Goal: Information Seeking & Learning: Learn about a topic

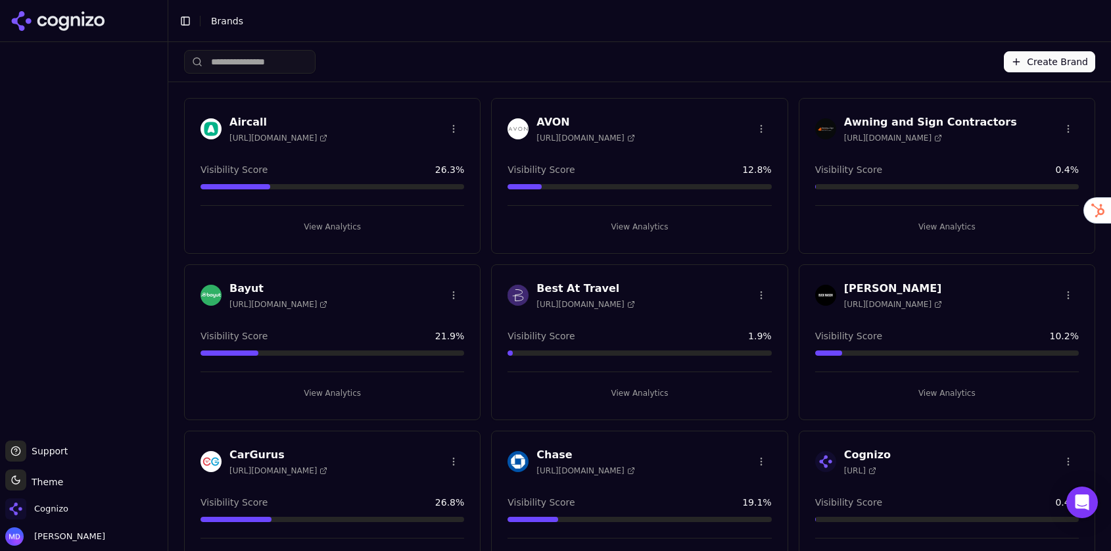
click at [258, 58] on input "search" at bounding box center [249, 62] width 131 height 24
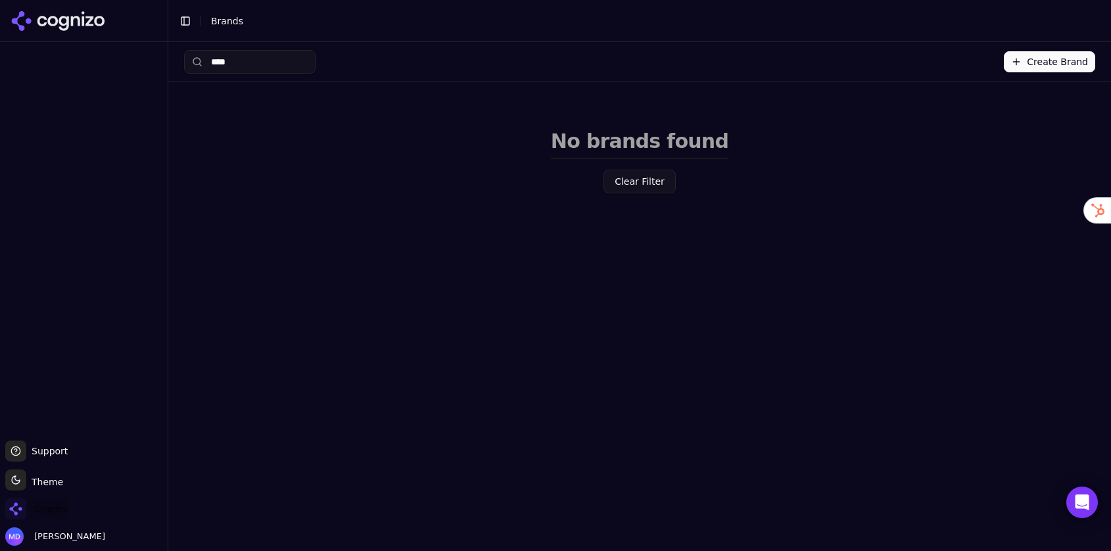
type input "****"
click at [47, 513] on span "Cognizo" at bounding box center [51, 509] width 34 height 12
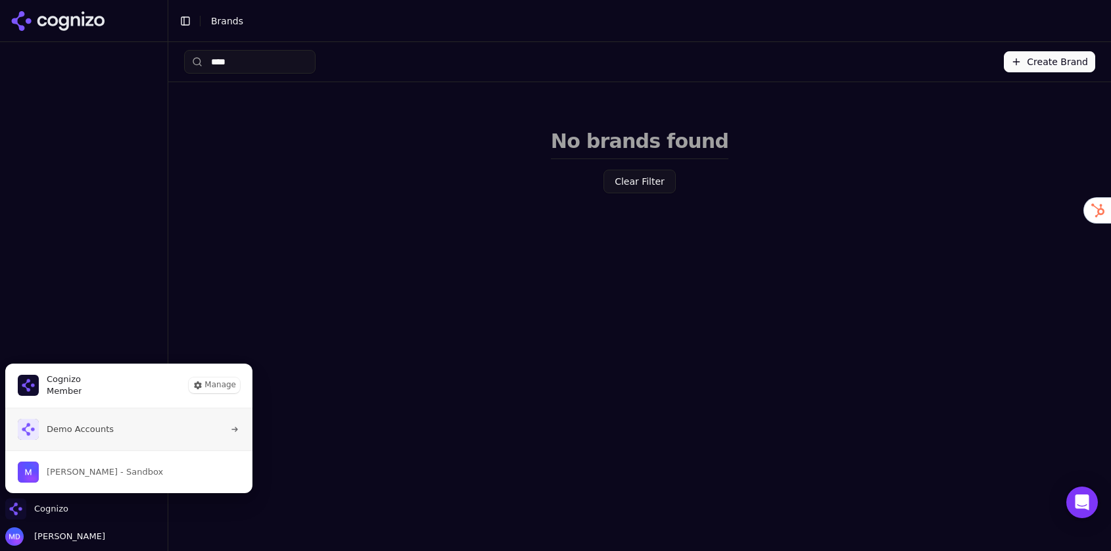
click at [59, 447] on button "Demo Accounts" at bounding box center [129, 429] width 248 height 42
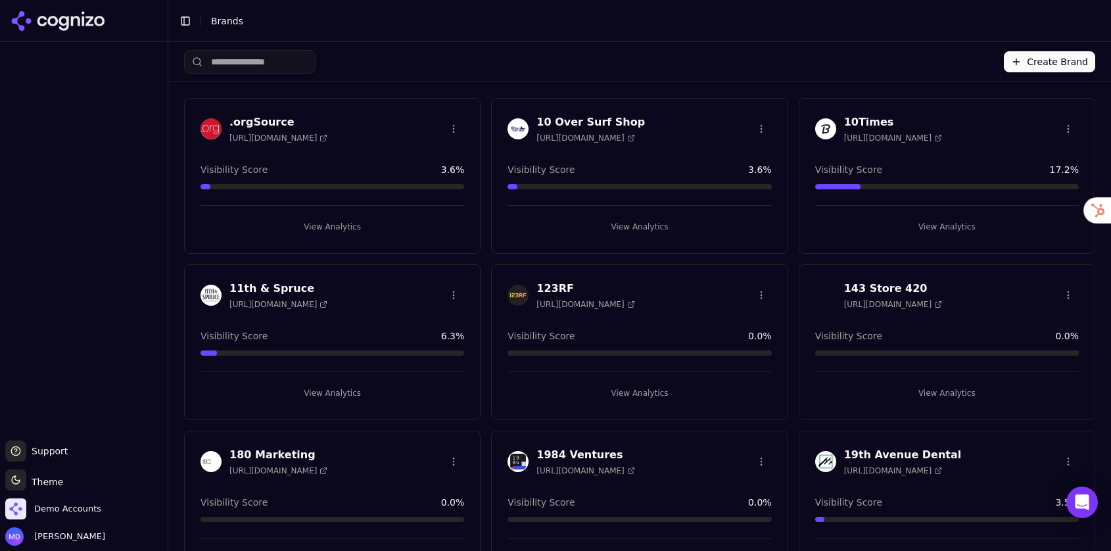
click at [223, 58] on input "search" at bounding box center [249, 62] width 131 height 24
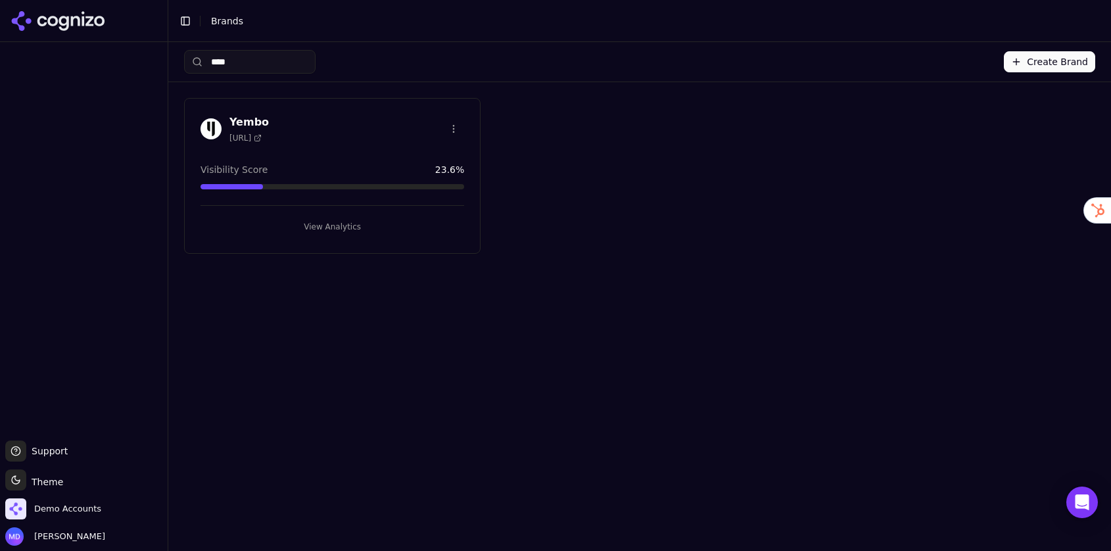
type input "****"
click at [384, 231] on button "View Analytics" at bounding box center [332, 226] width 264 height 21
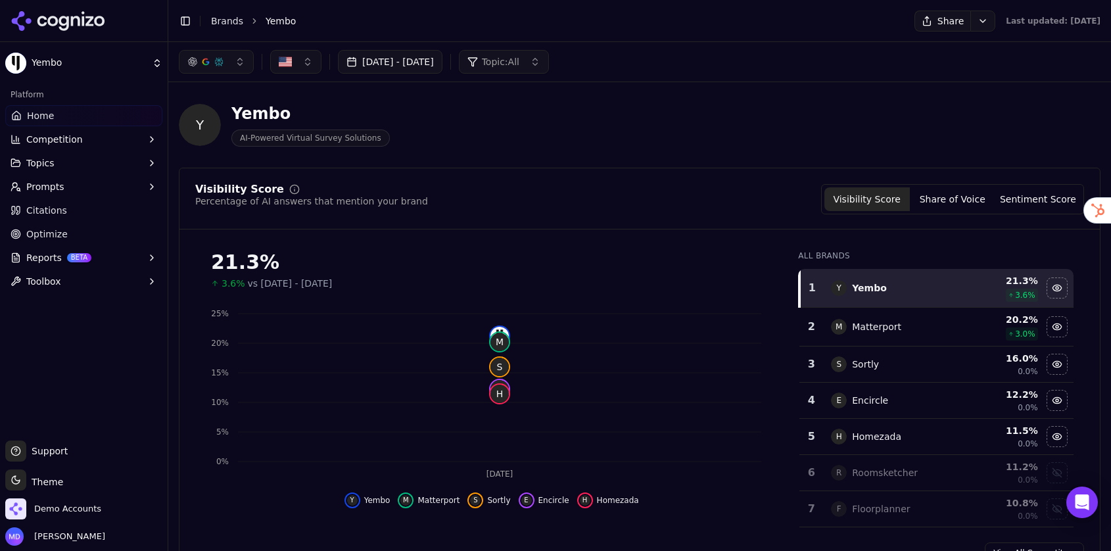
click at [382, 53] on button "Sep 05, 2025 - Oct 05, 2025" at bounding box center [390, 62] width 104 height 24
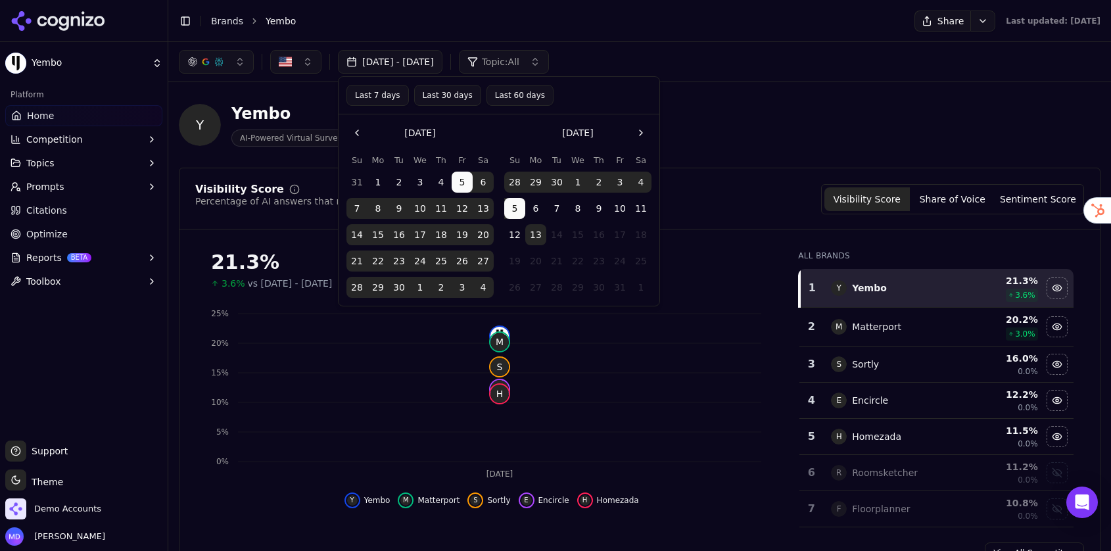
click at [503, 97] on button "Last 60 days" at bounding box center [519, 95] width 67 height 21
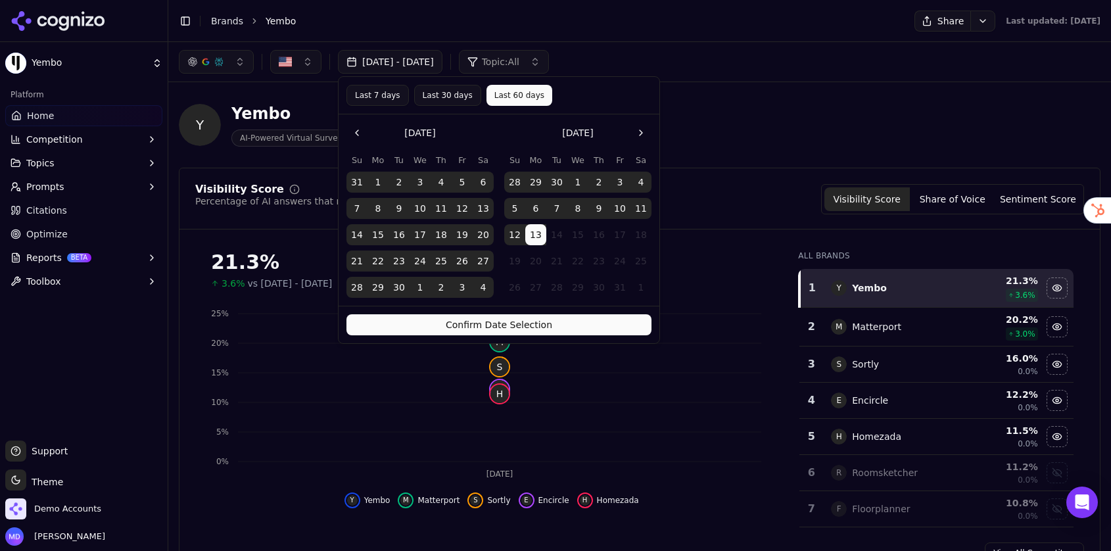
click at [579, 327] on button "Confirm Date Selection" at bounding box center [498, 324] width 305 height 21
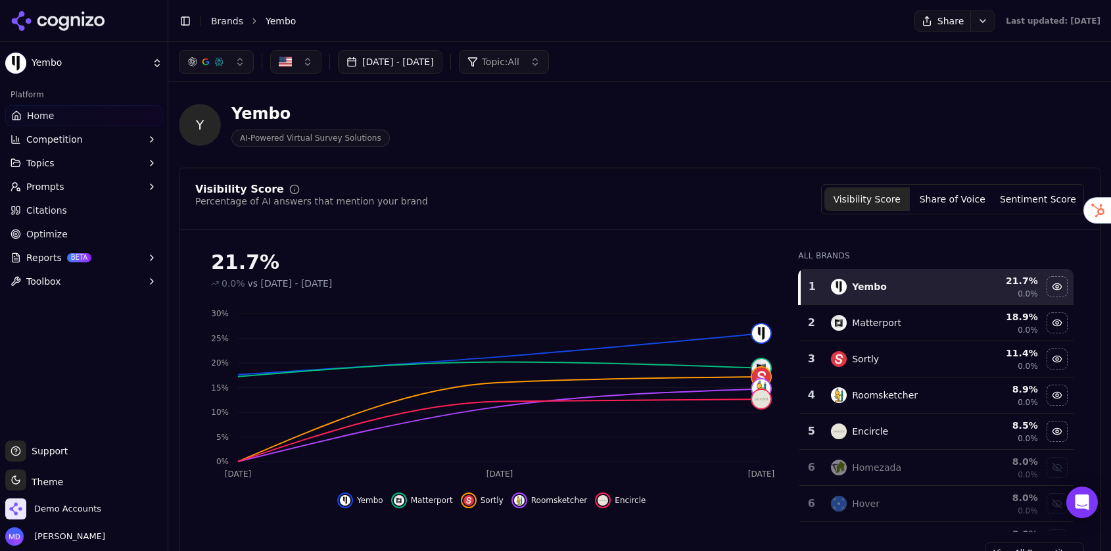
drag, startPoint x: 228, startPoint y: 22, endPoint x: 350, endPoint y: 58, distance: 126.7
click at [228, 22] on link "Brands" at bounding box center [227, 21] width 32 height 11
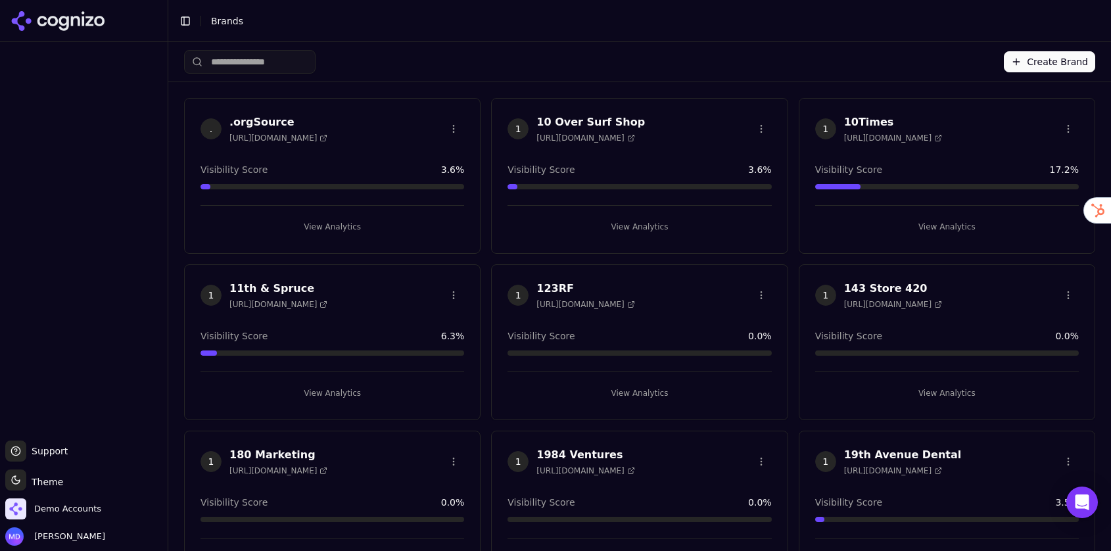
drag, startPoint x: 260, startPoint y: 58, endPoint x: 244, endPoint y: 66, distance: 17.9
click at [260, 58] on html "Support Support Toggle theme Theme Demo Accounts Melissa Dowd Toggle Sidebar Br…" at bounding box center [555, 275] width 1111 height 551
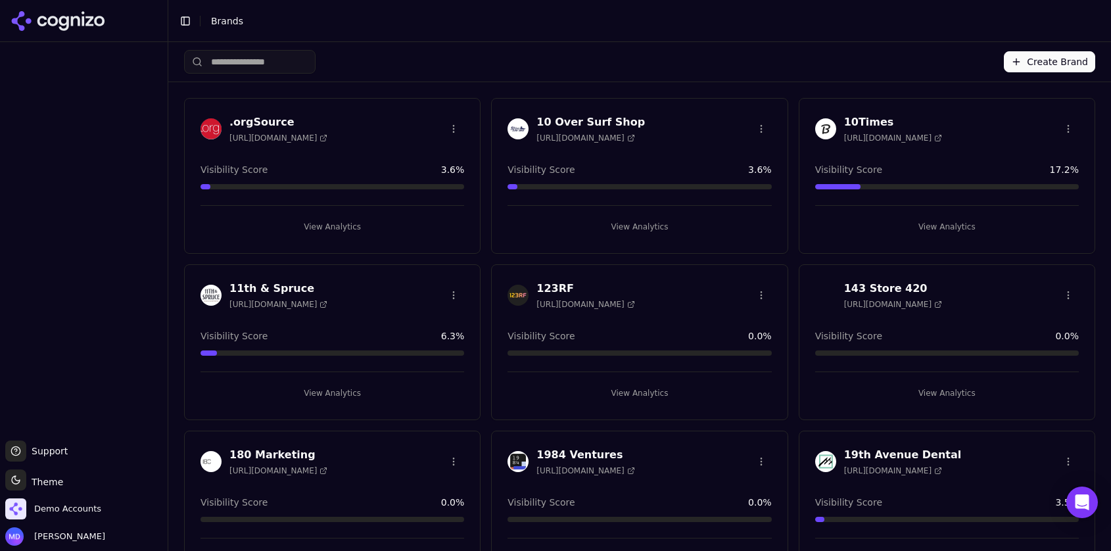
click at [244, 60] on input "search" at bounding box center [249, 62] width 131 height 24
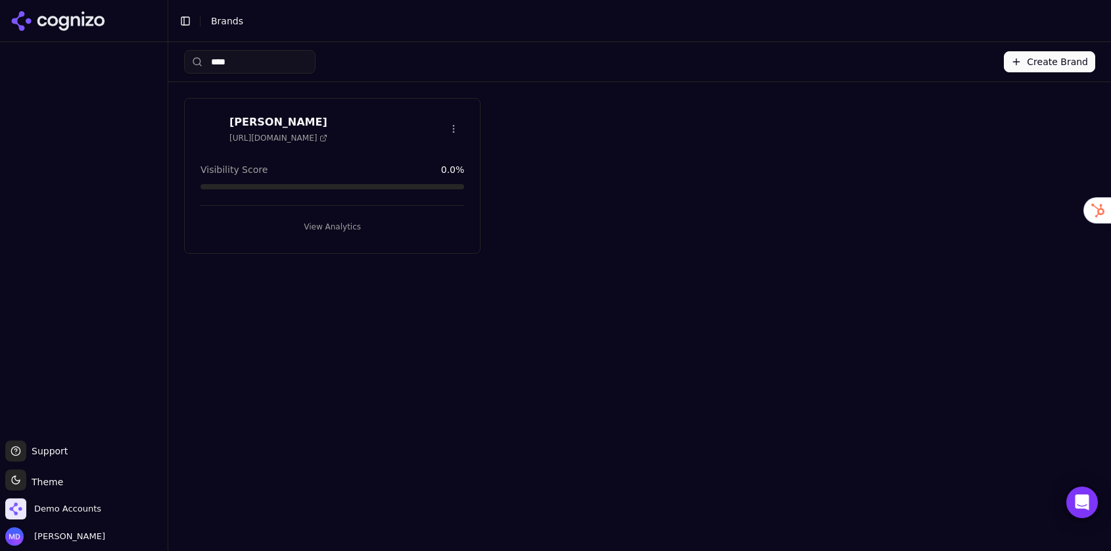
type input "****"
click at [342, 227] on button "View Analytics" at bounding box center [332, 226] width 264 height 21
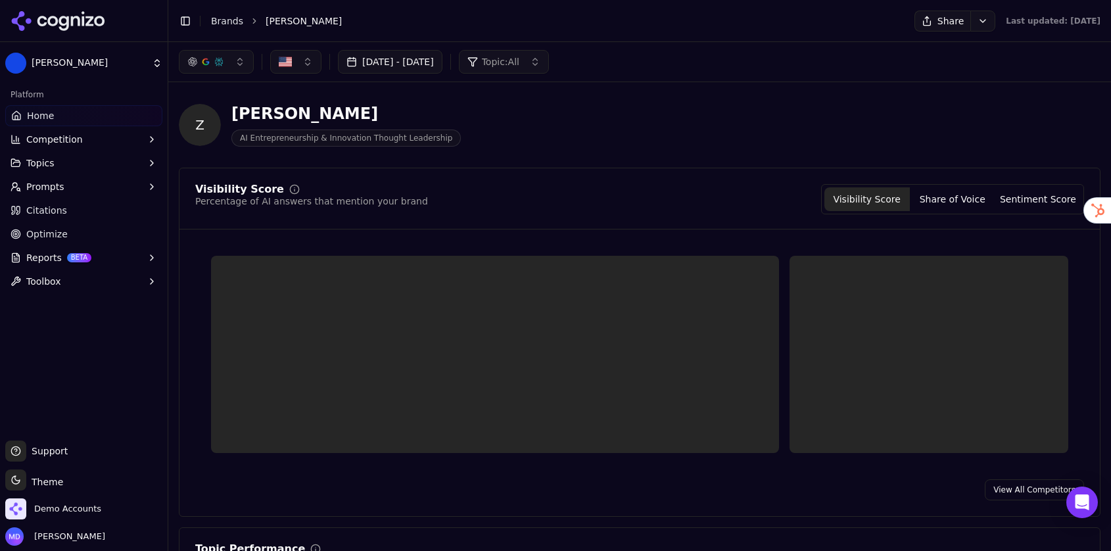
drag, startPoint x: 68, startPoint y: 227, endPoint x: 82, endPoint y: 229, distance: 14.5
click at [67, 227] on link "Optimize" at bounding box center [83, 233] width 157 height 21
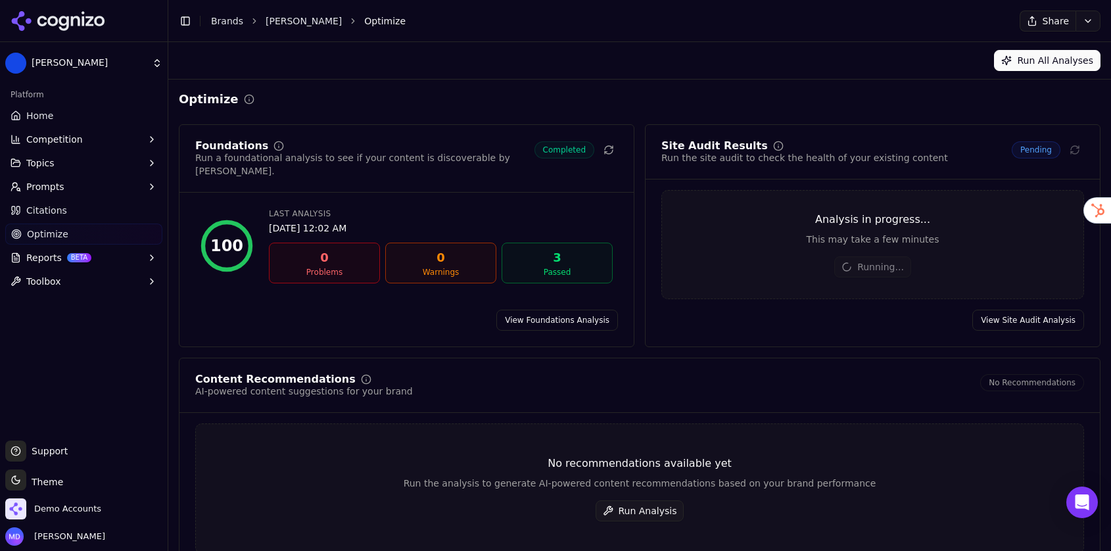
click at [655, 510] on button "Run Analysis" at bounding box center [639, 510] width 89 height 21
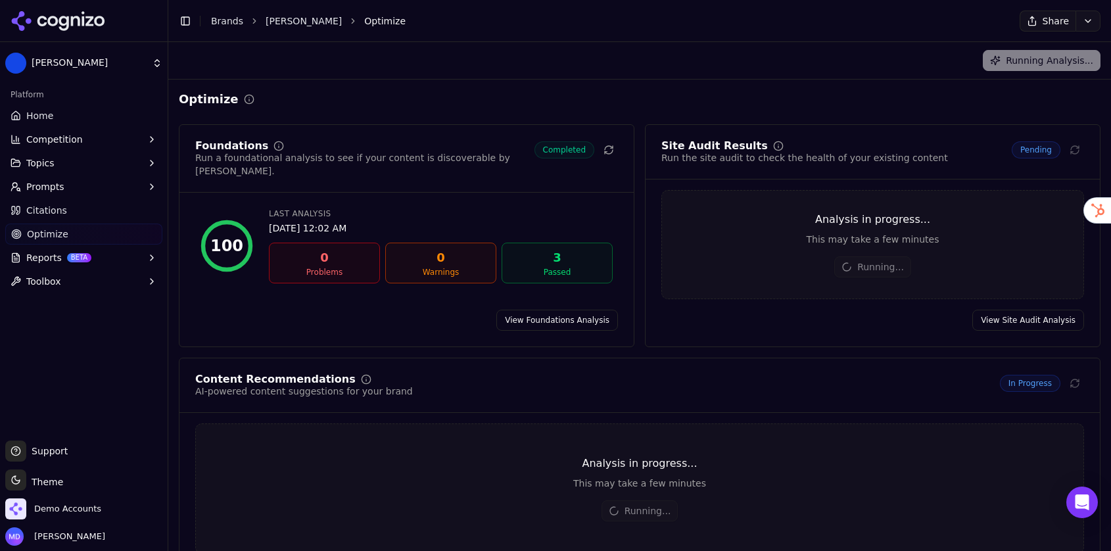
click at [110, 105] on link "Home" at bounding box center [83, 115] width 157 height 21
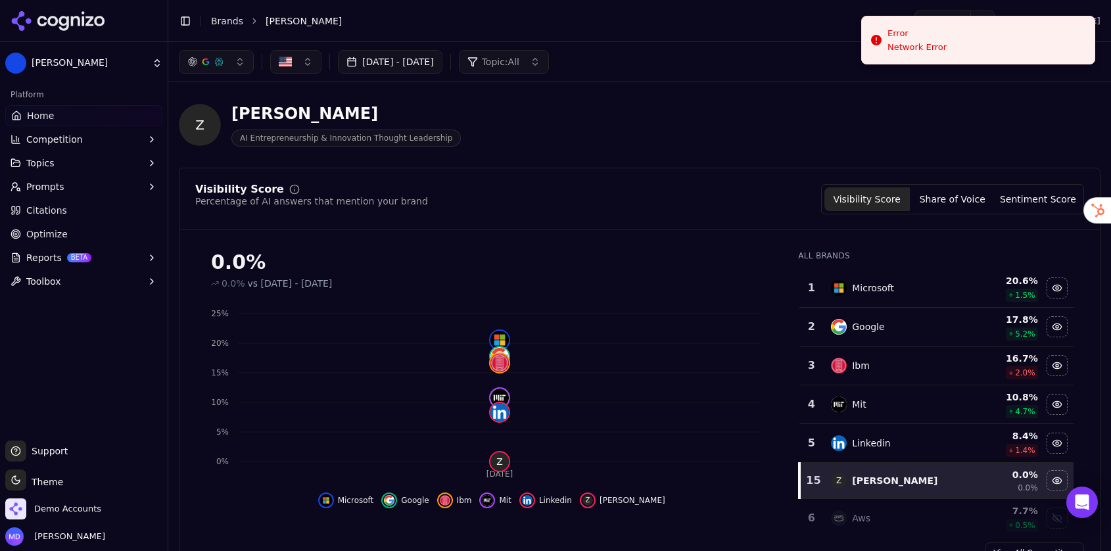
click at [432, 63] on button "Sep 13, 2025 - Oct 13, 2025" at bounding box center [390, 62] width 104 height 24
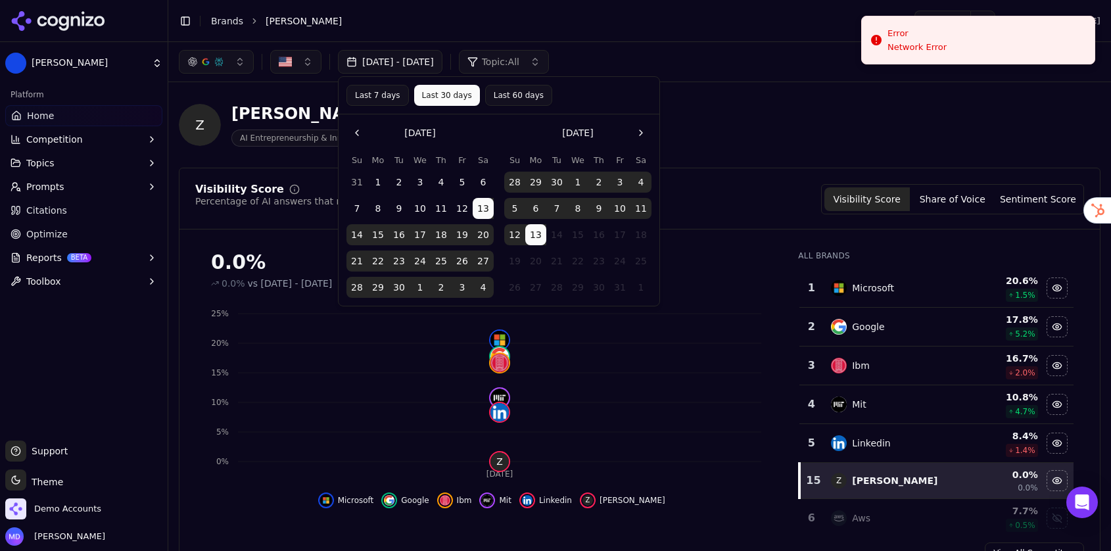
click at [706, 138] on div "Z Zach Rattner AI Entrepreneurship & Innovation Thought Leadership" at bounding box center [473, 124] width 589 height 43
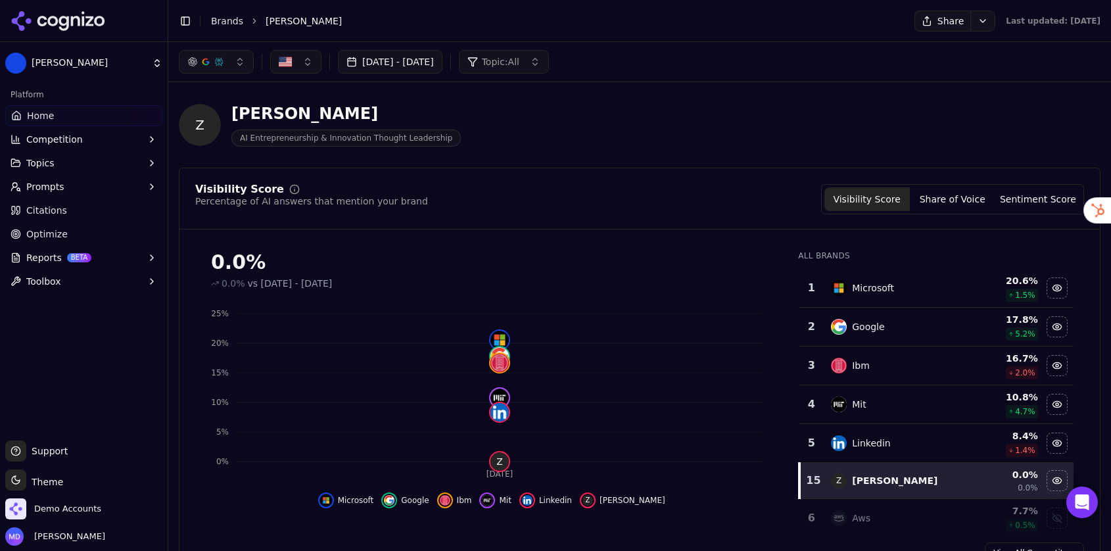
drag, startPoint x: 131, startPoint y: 231, endPoint x: 141, endPoint y: 231, distance: 10.5
click at [131, 231] on link "Optimize" at bounding box center [83, 233] width 157 height 21
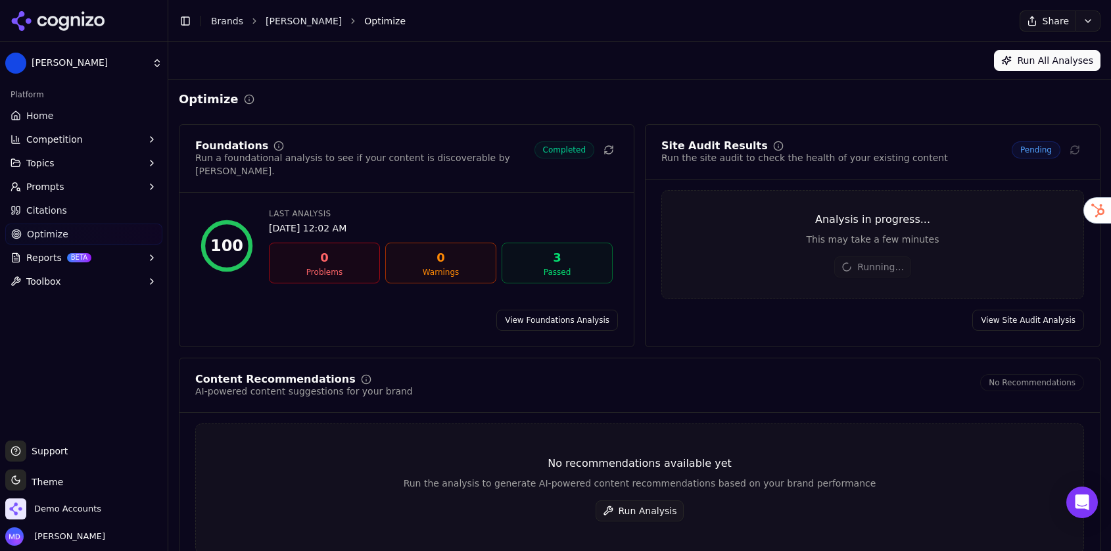
click at [612, 514] on button "Run Analysis" at bounding box center [639, 510] width 89 height 21
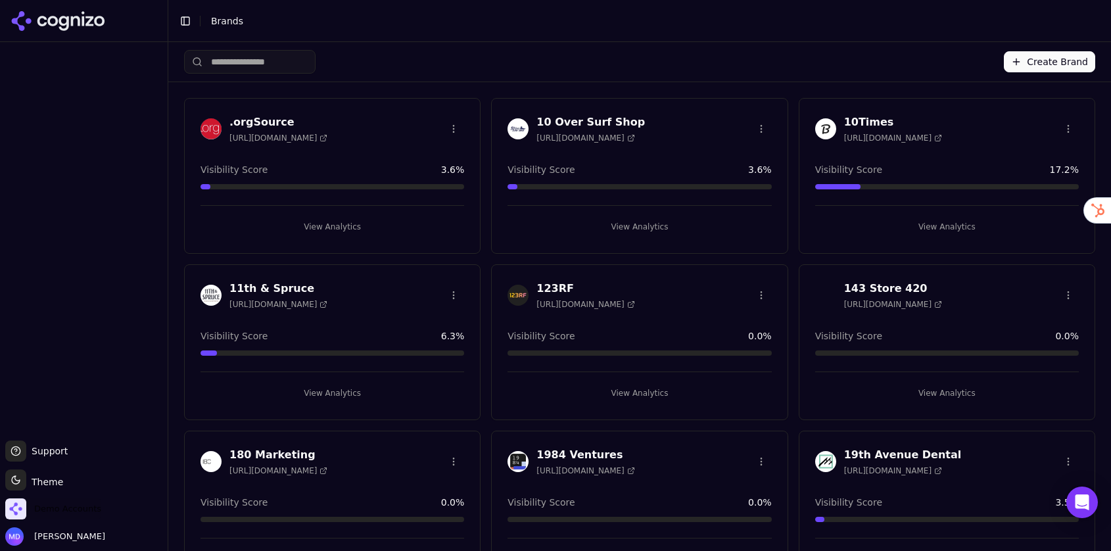
click at [78, 503] on span "Demo Accounts" at bounding box center [67, 509] width 67 height 12
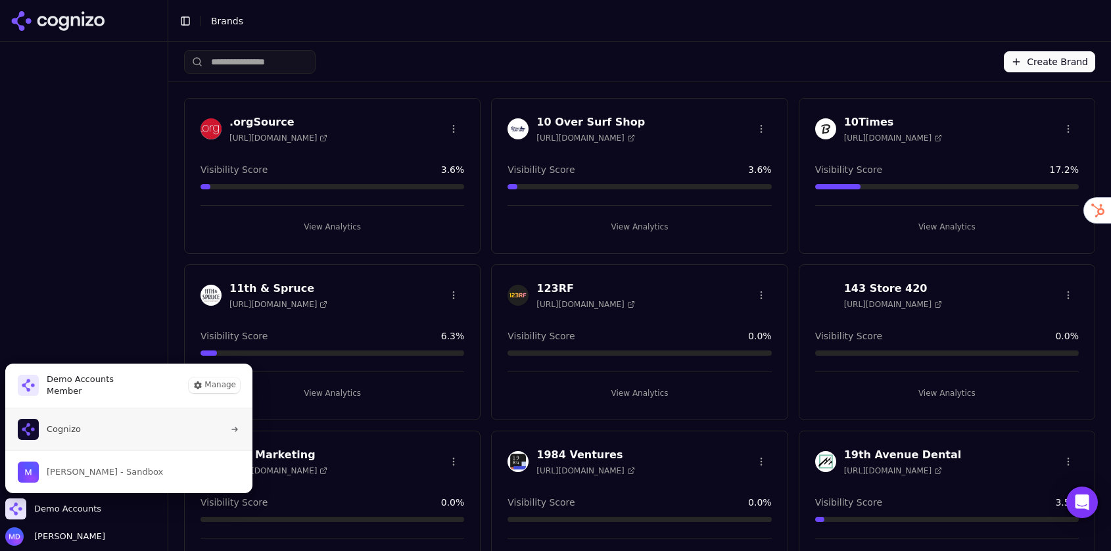
click at [115, 449] on button "Cognizo" at bounding box center [129, 429] width 248 height 42
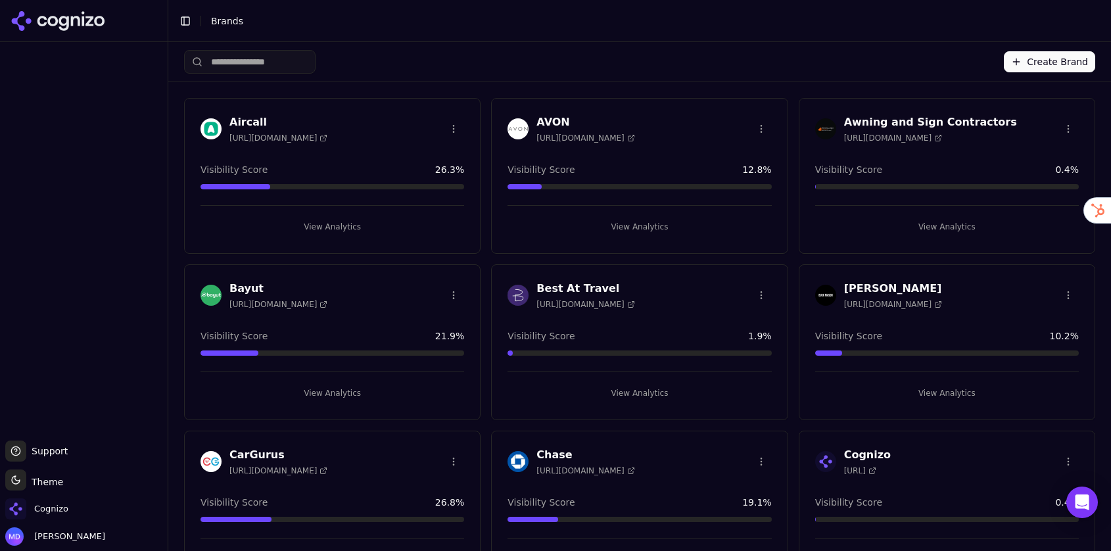
click at [226, 58] on input "search" at bounding box center [249, 62] width 131 height 24
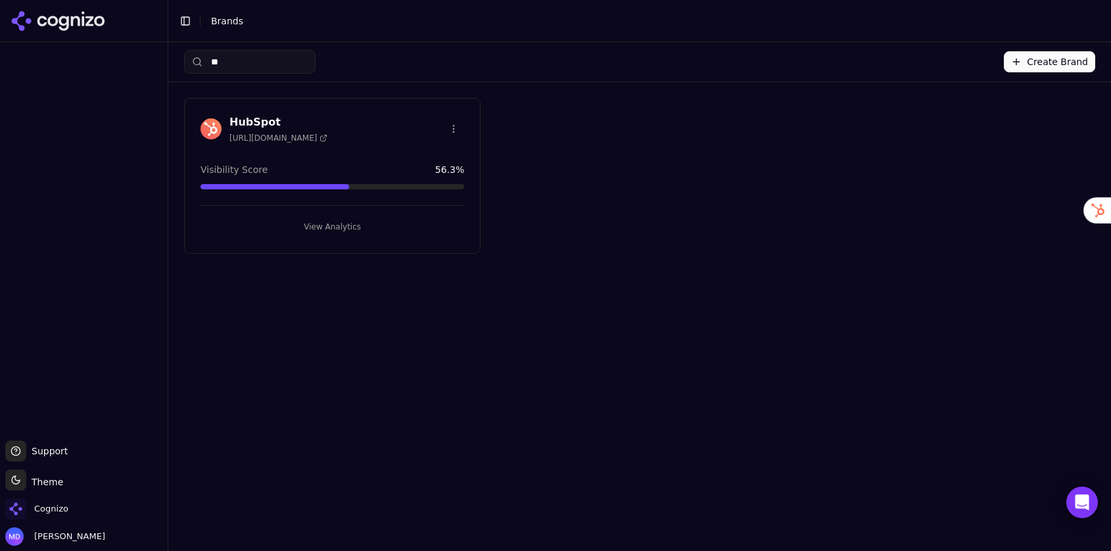
type input "***"
click at [296, 225] on button "View Analytics" at bounding box center [332, 226] width 264 height 21
type input "****"
click at [352, 225] on button "View Analytics" at bounding box center [332, 226] width 264 height 21
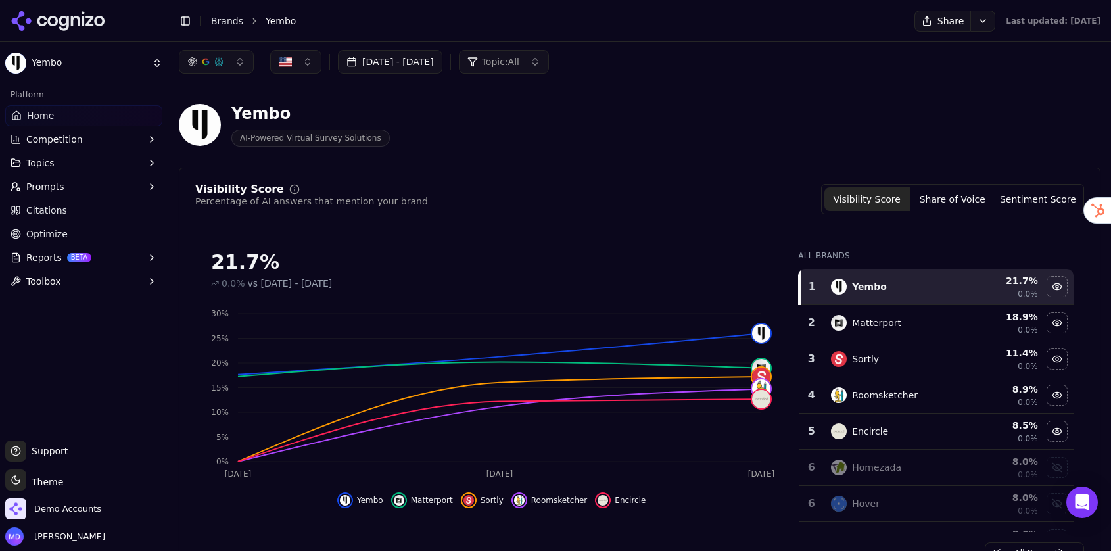
click at [76, 208] on link "Citations" at bounding box center [83, 210] width 157 height 21
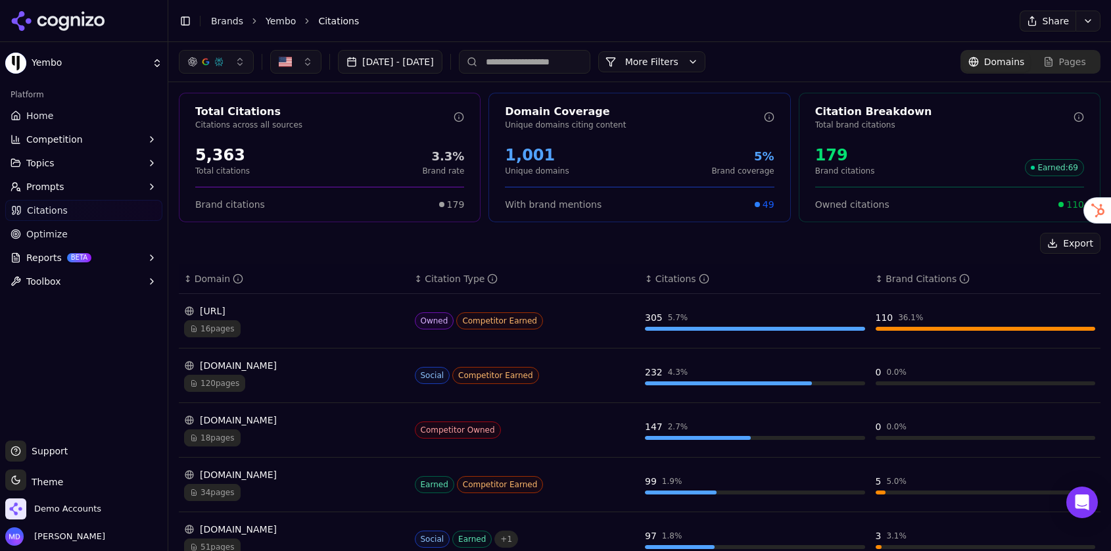
click at [73, 120] on link "Home" at bounding box center [83, 115] width 157 height 21
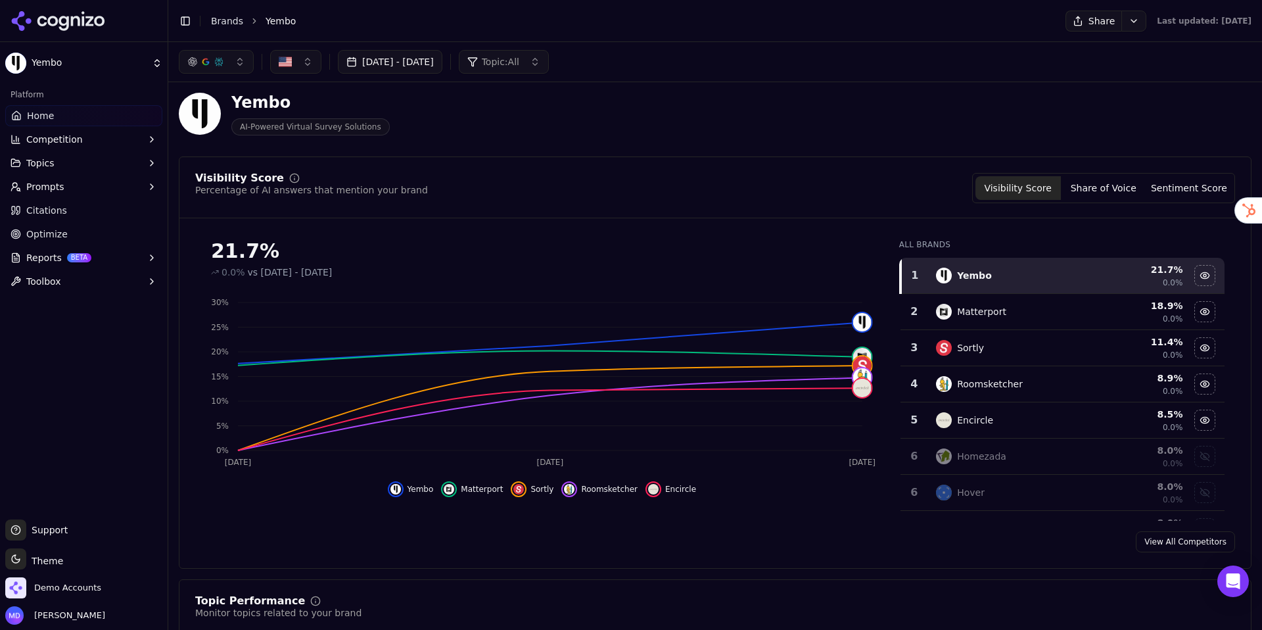
scroll to position [16, 0]
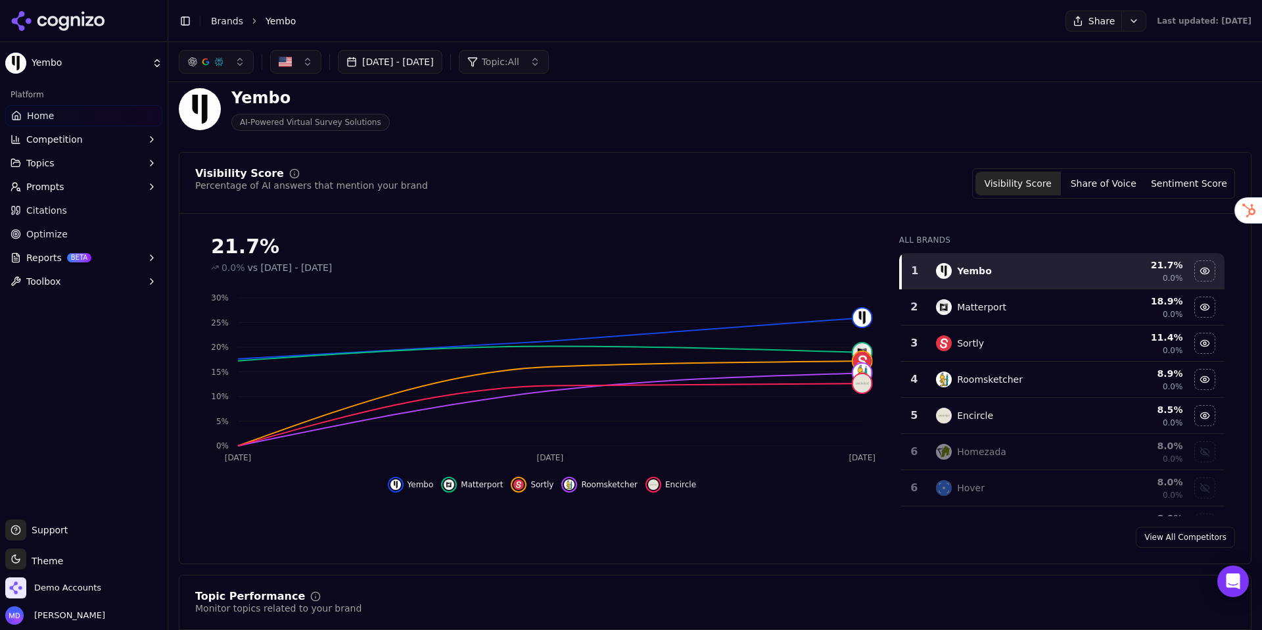
click at [387, 68] on button "[DATE] - [DATE]" at bounding box center [390, 62] width 104 height 24
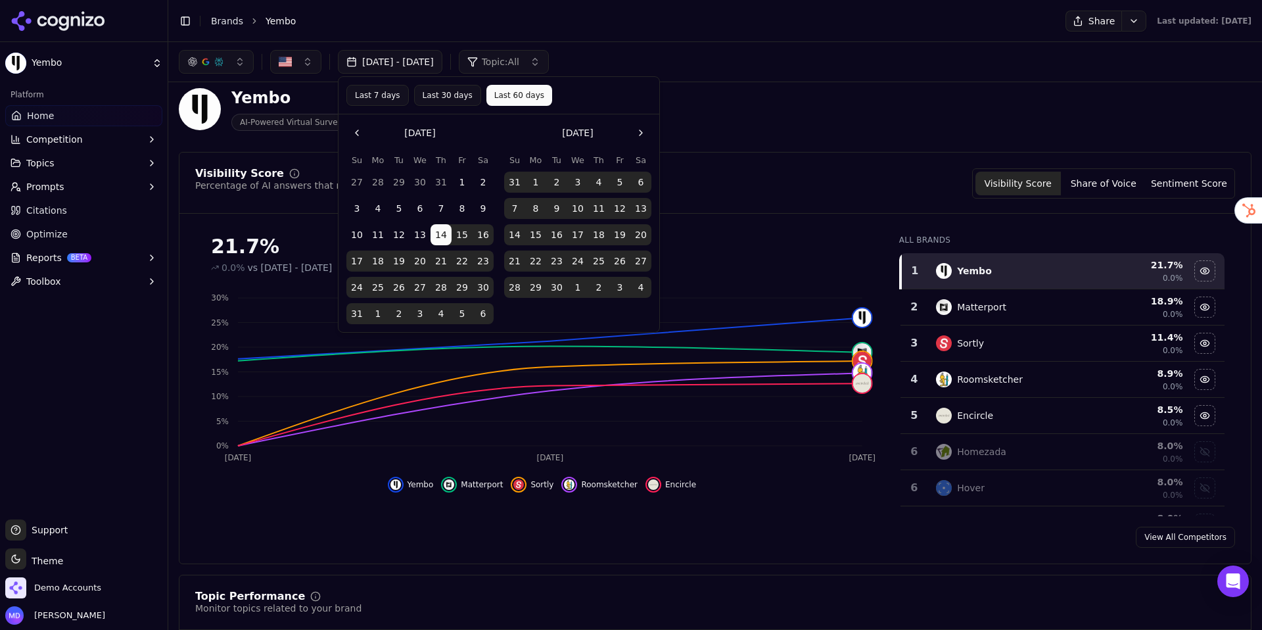
click at [720, 165] on div "Visibility Score Percentage of AI answers that mention your brand Visibility Sc…" at bounding box center [715, 358] width 1073 height 412
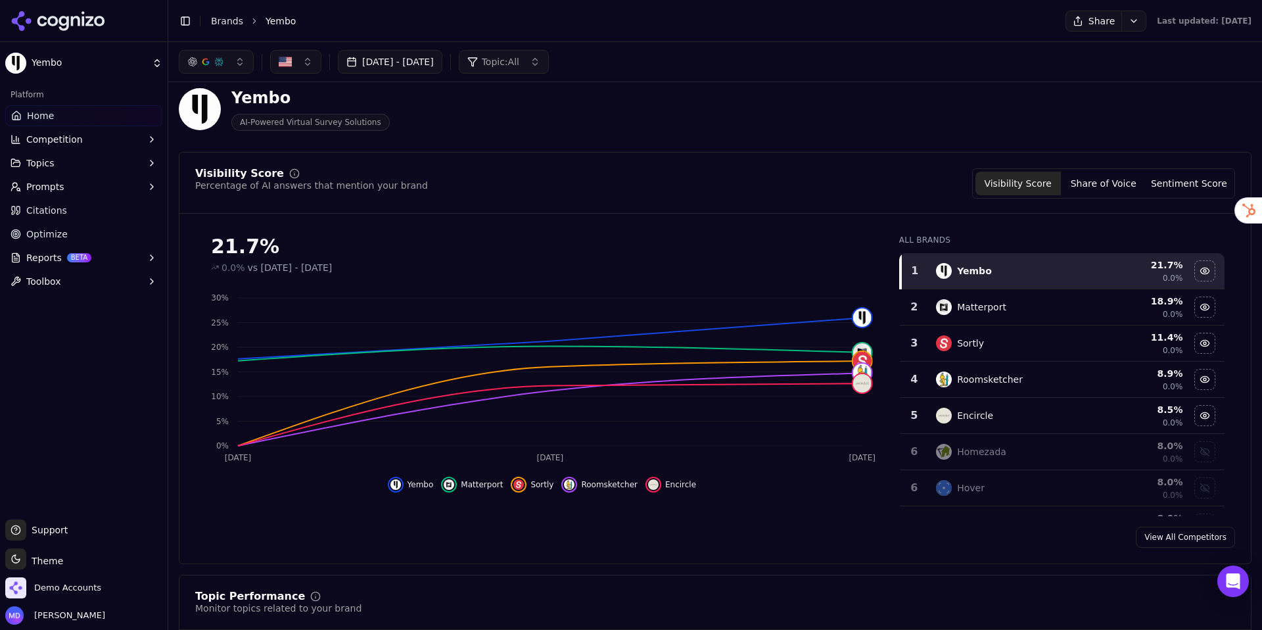
click at [549, 72] on button "Topic: All" at bounding box center [504, 62] width 90 height 24
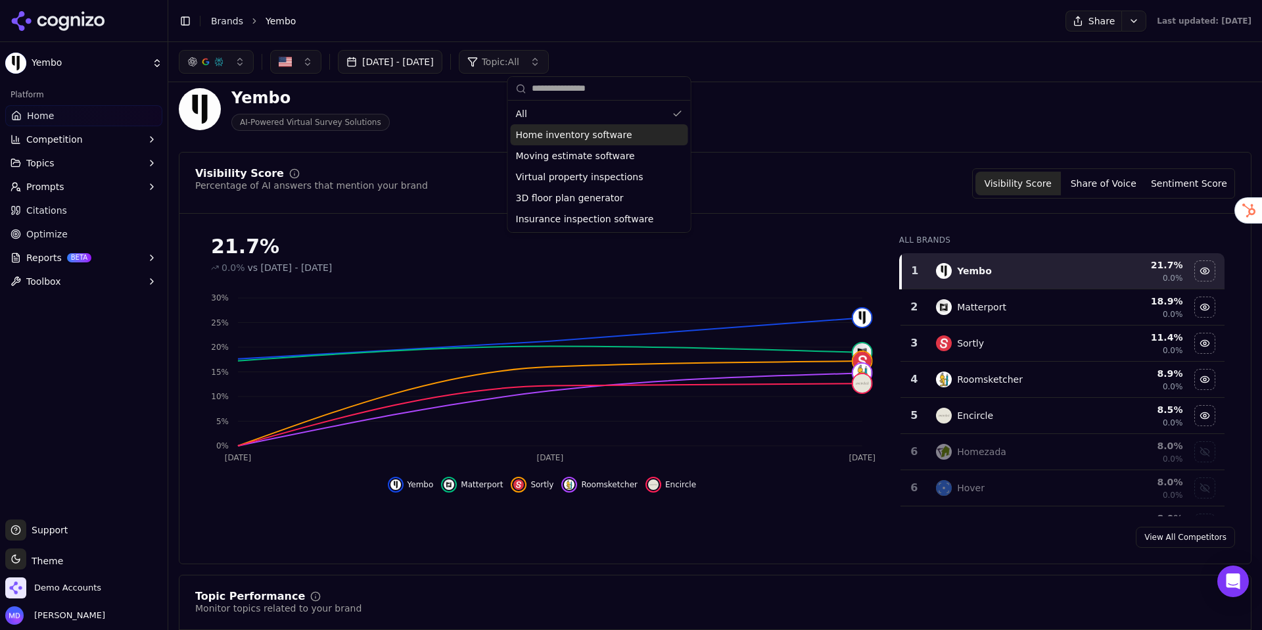
click at [455, 139] on div "Yembo AI-Powered Virtual Survey Solutions" at bounding box center [715, 109] width 1073 height 64
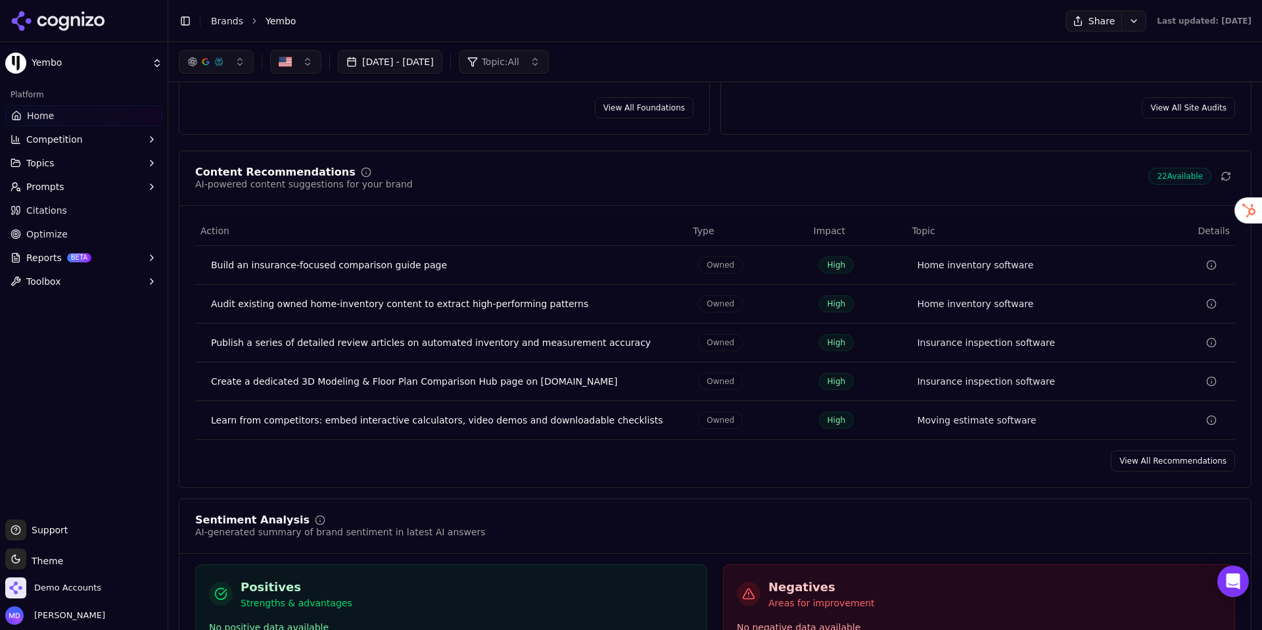
scroll to position [1905, 0]
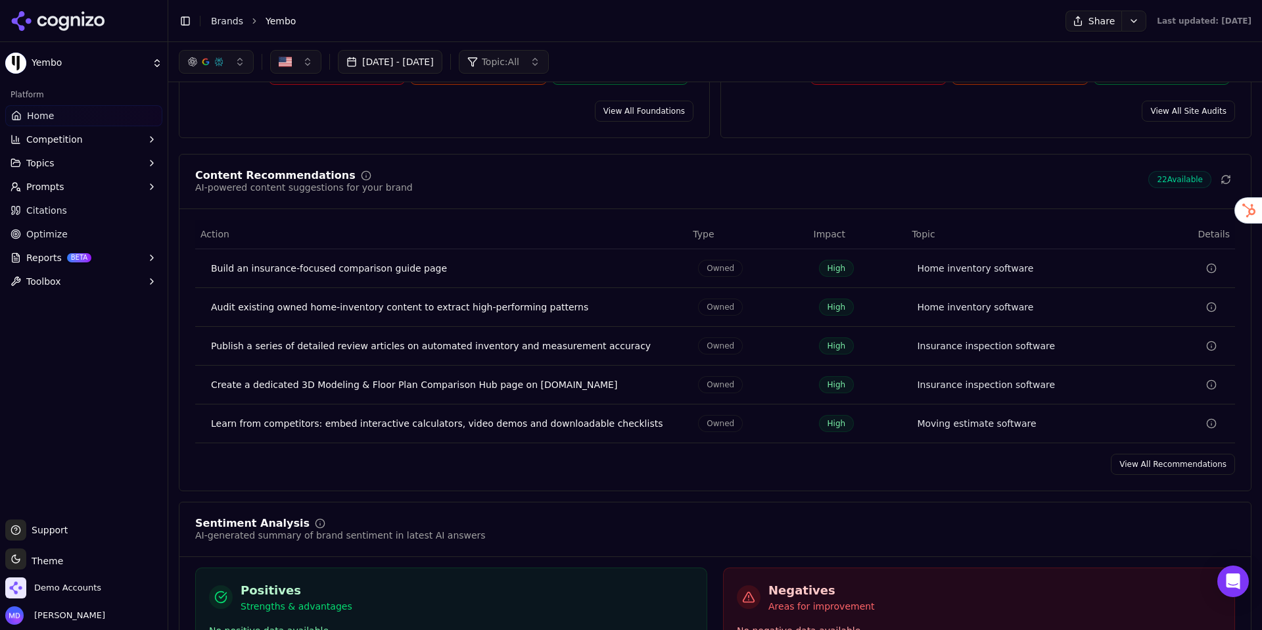
click at [1110, 467] on link "View All Recommendations" at bounding box center [1173, 463] width 124 height 21
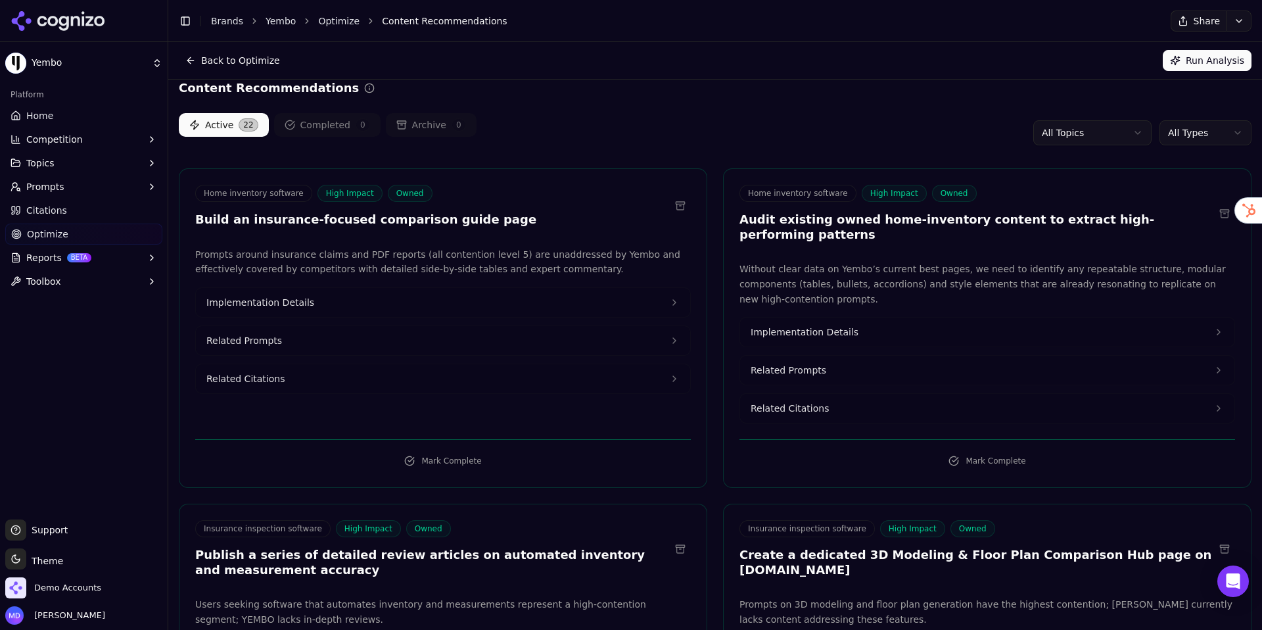
scroll to position [17, 0]
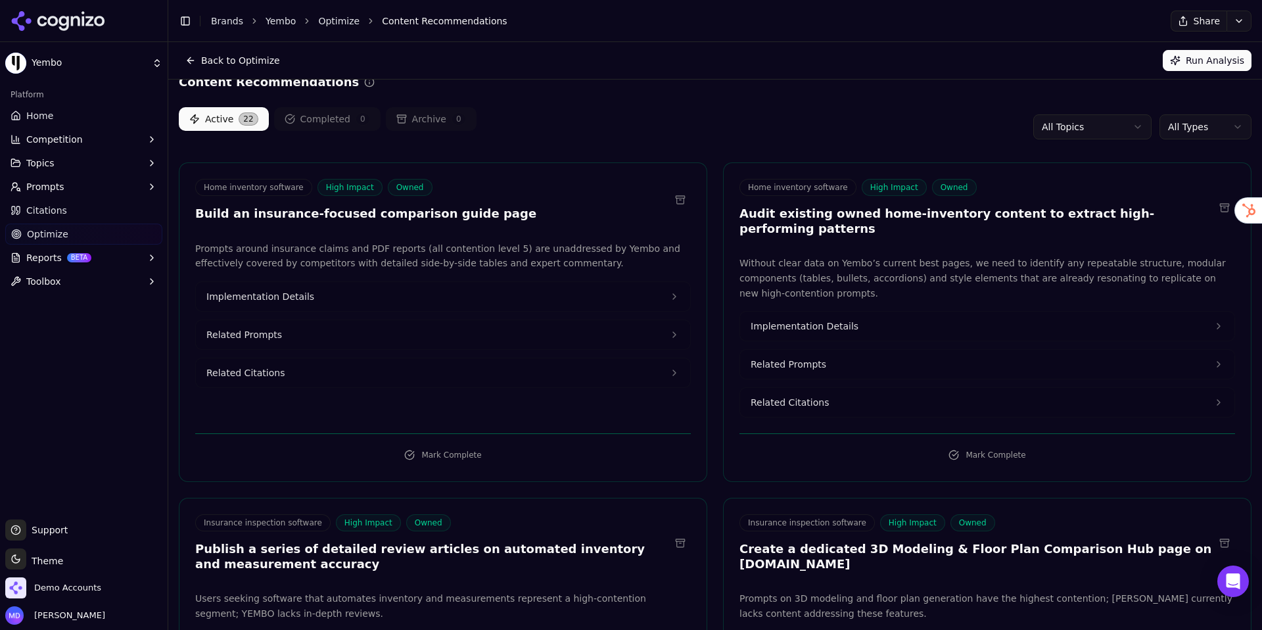
click at [367, 298] on button "Implementation Details" at bounding box center [443, 296] width 494 height 29
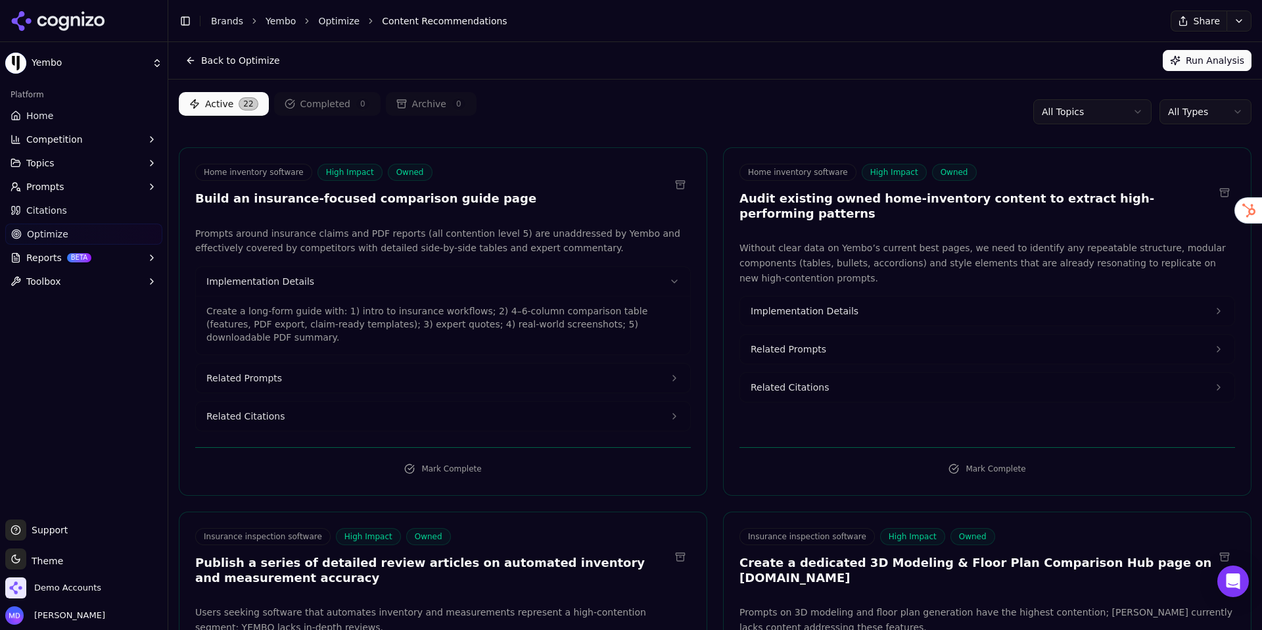
scroll to position [36, 0]
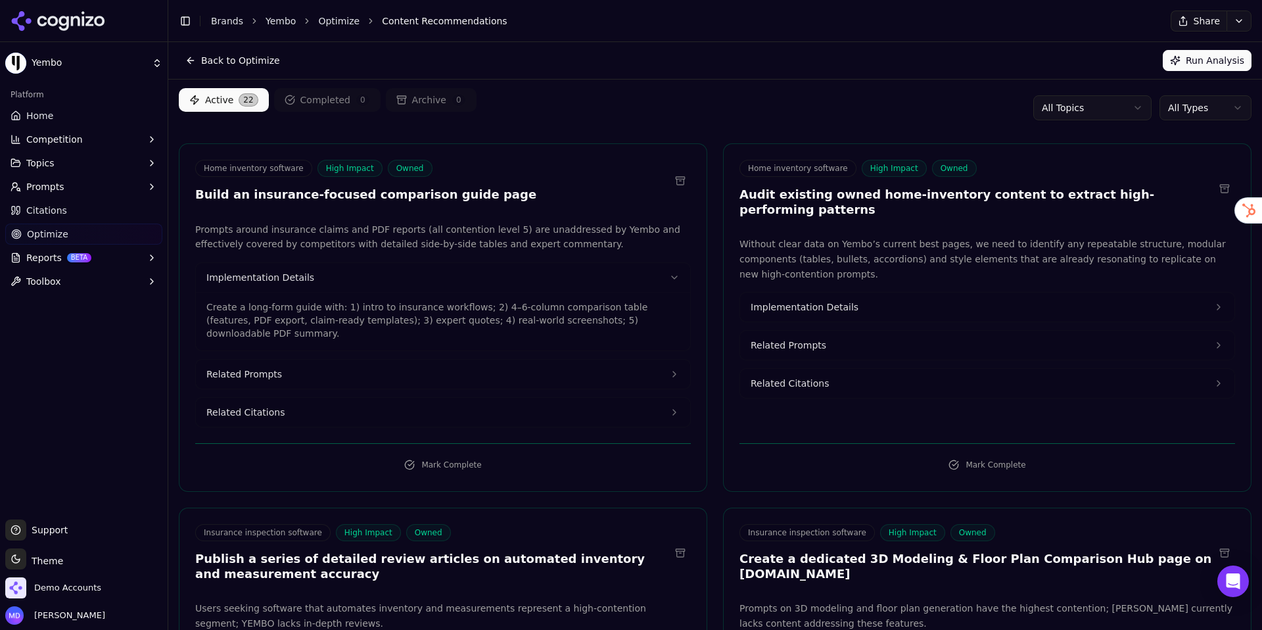
click at [369, 359] on button "Related Prompts" at bounding box center [443, 373] width 494 height 29
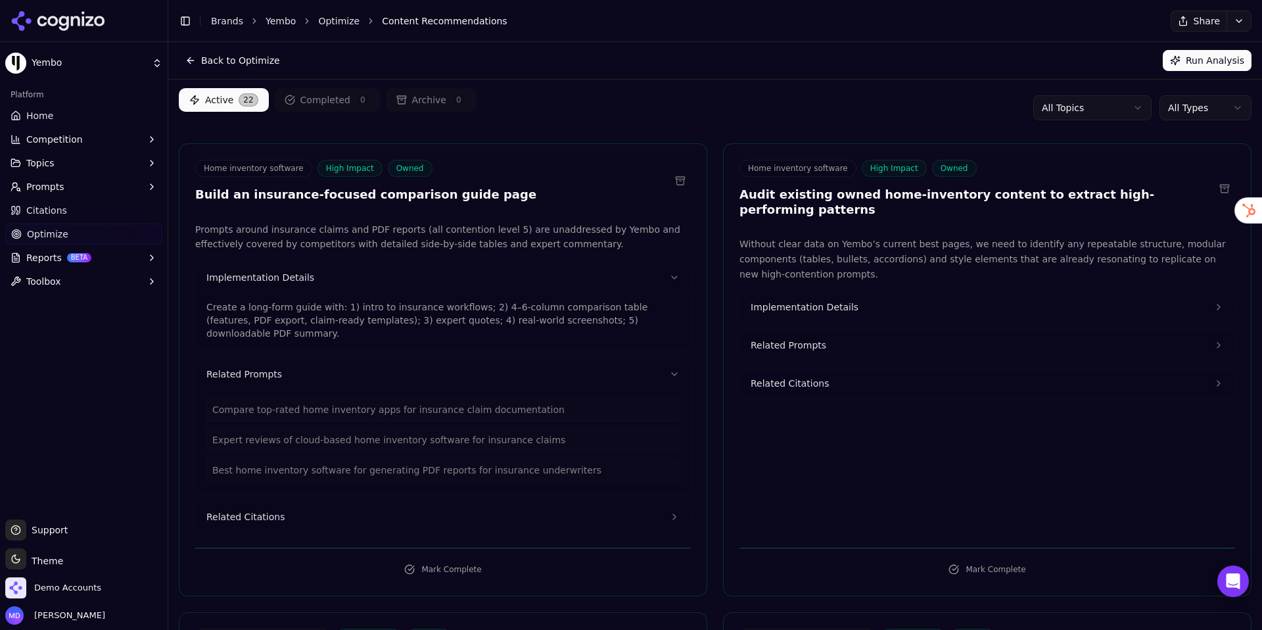
click at [345, 502] on button "Related Citations" at bounding box center [443, 516] width 494 height 29
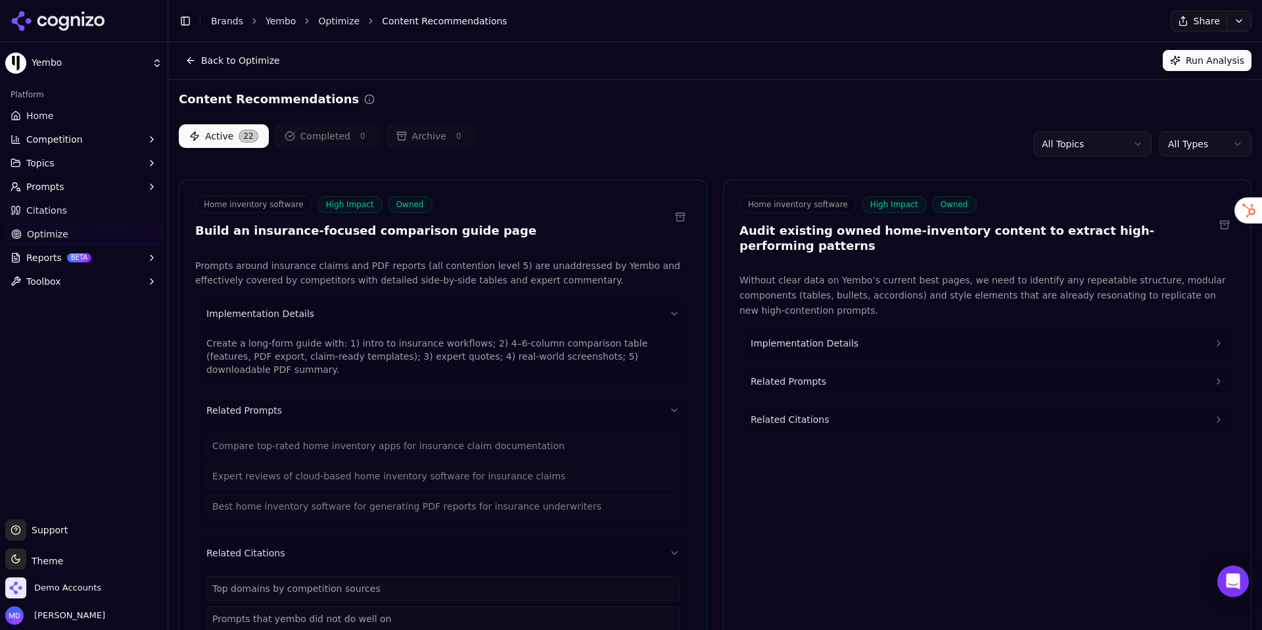
click at [570, 312] on button "Implementation Details" at bounding box center [443, 313] width 494 height 29
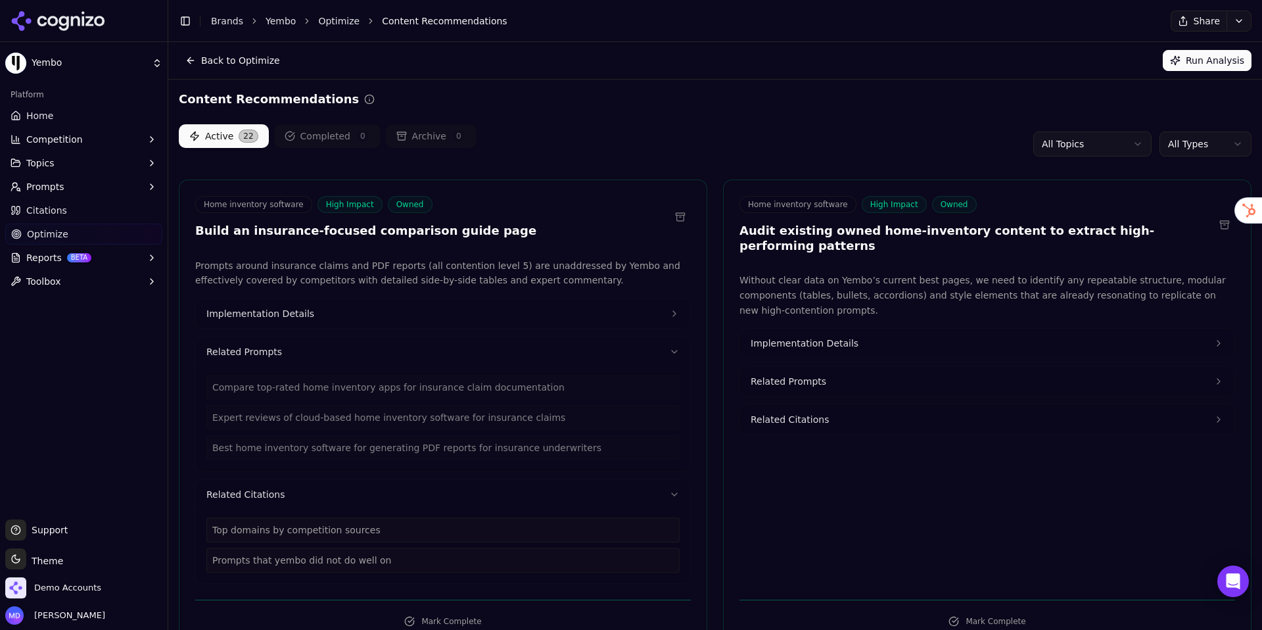
click at [567, 350] on button "Related Prompts" at bounding box center [443, 351] width 494 height 29
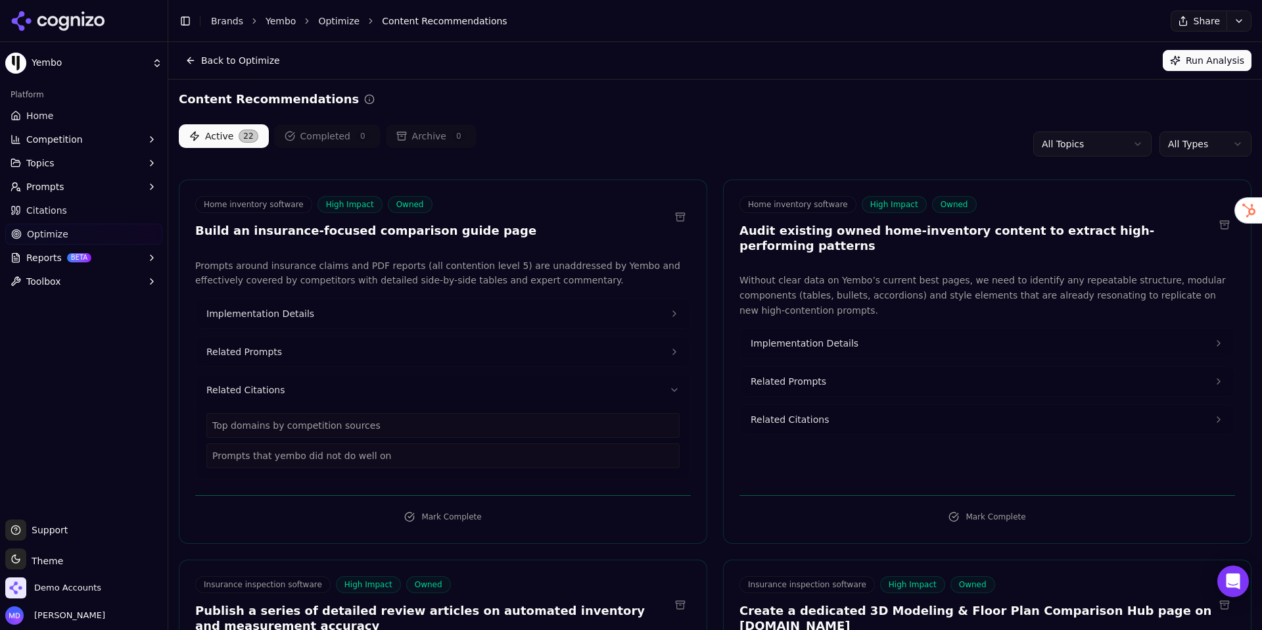
click at [569, 384] on button "Related Citations" at bounding box center [443, 389] width 494 height 29
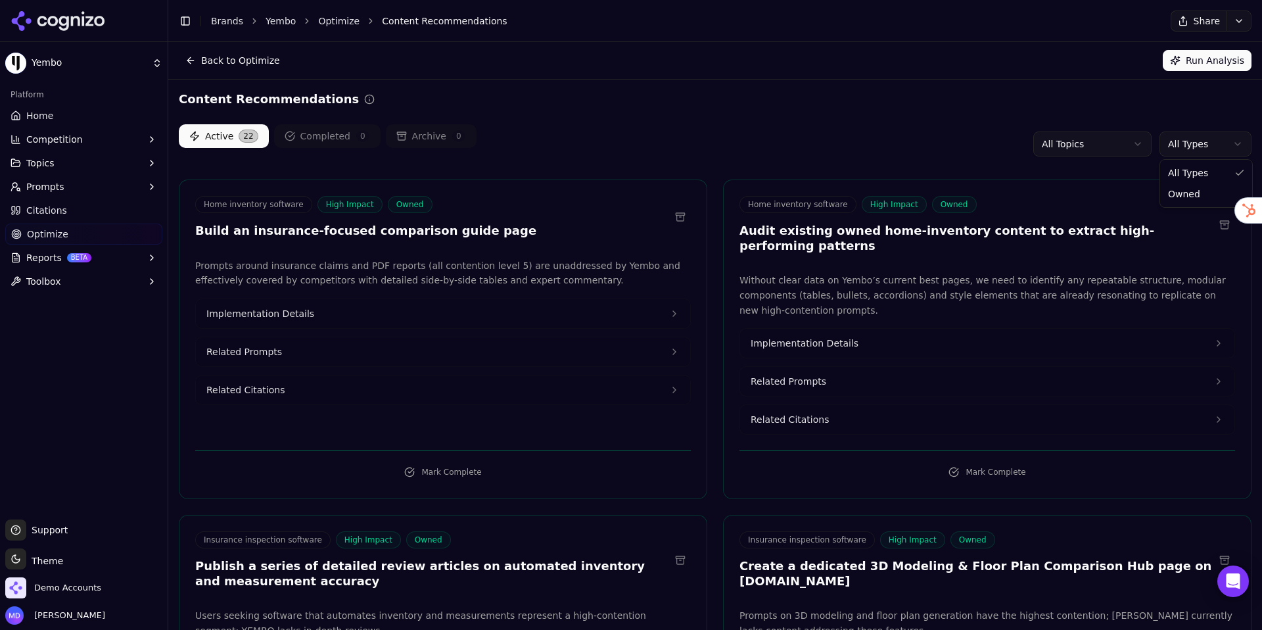
click at [1110, 143] on html "Yembo Platform Home Competition Topics Prompts Citations Optimize Reports BETA …" at bounding box center [631, 315] width 1262 height 630
click at [931, 129] on html "Yembo Platform Home Competition Topics Prompts Citations Optimize Reports BETA …" at bounding box center [631, 315] width 1262 height 630
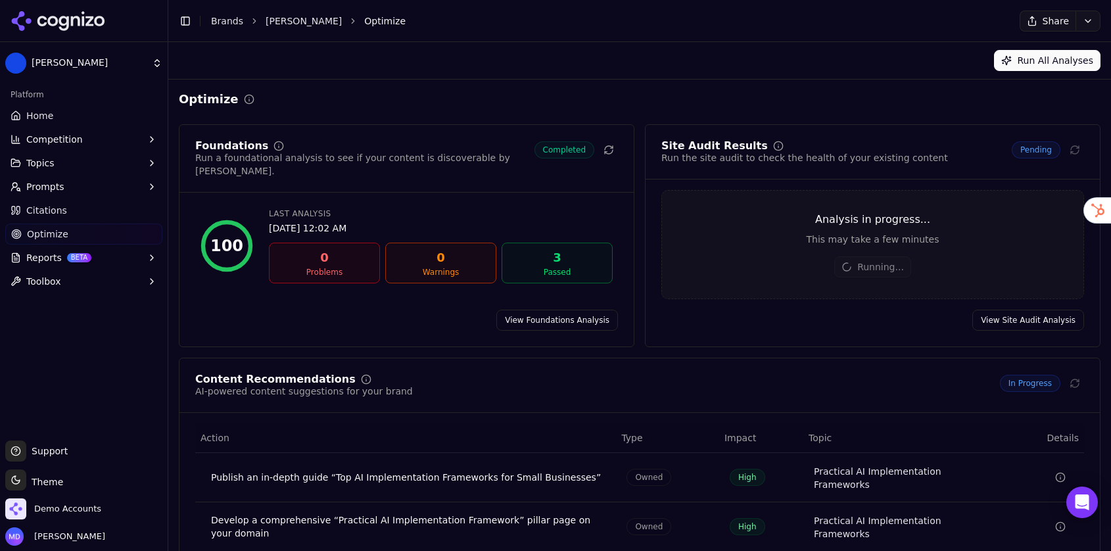
click at [50, 103] on div "Platform" at bounding box center [83, 94] width 157 height 21
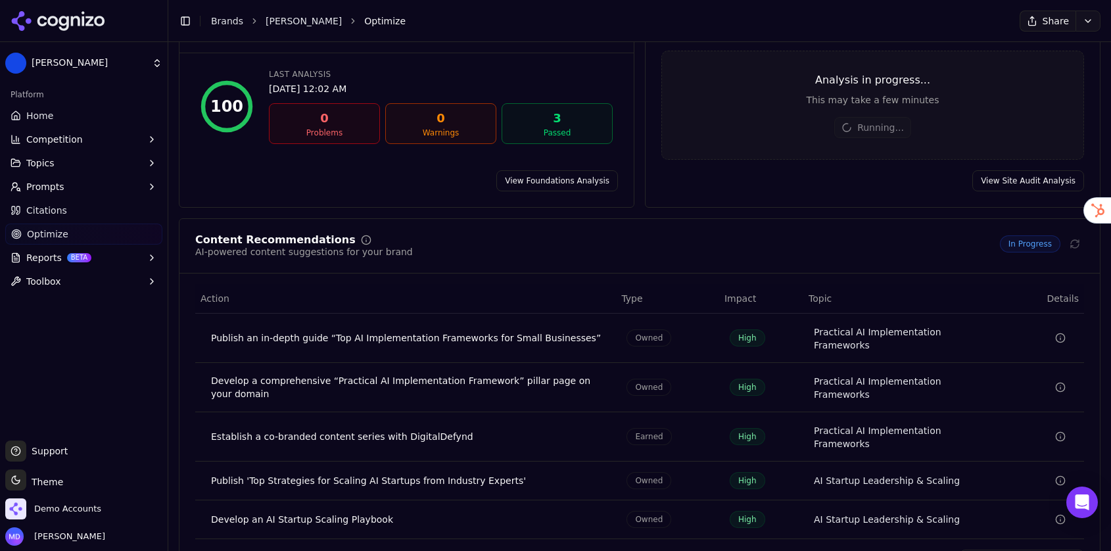
scroll to position [165, 0]
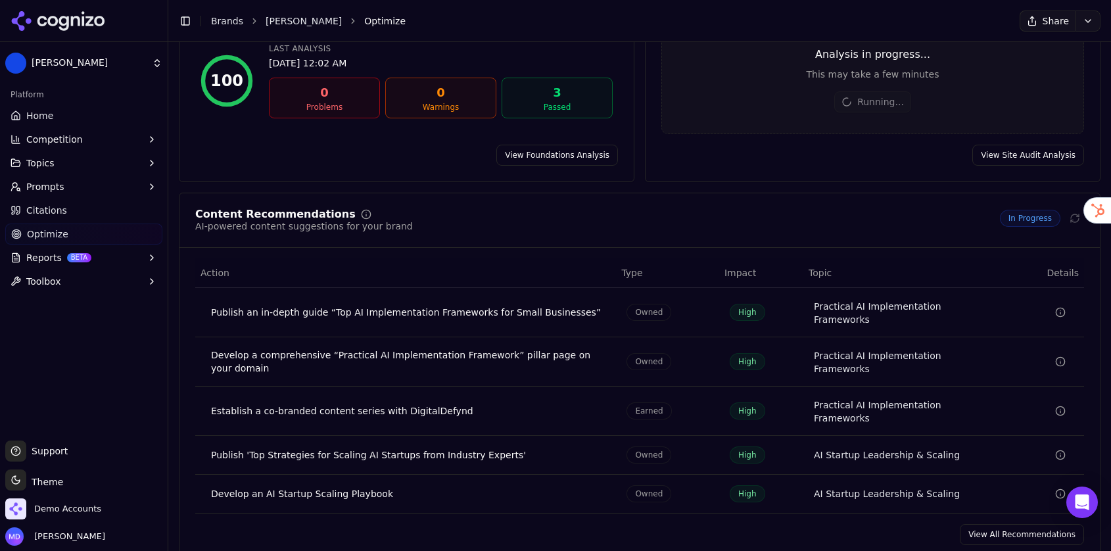
click at [994, 524] on link "View All Recommendations" at bounding box center [1021, 534] width 124 height 21
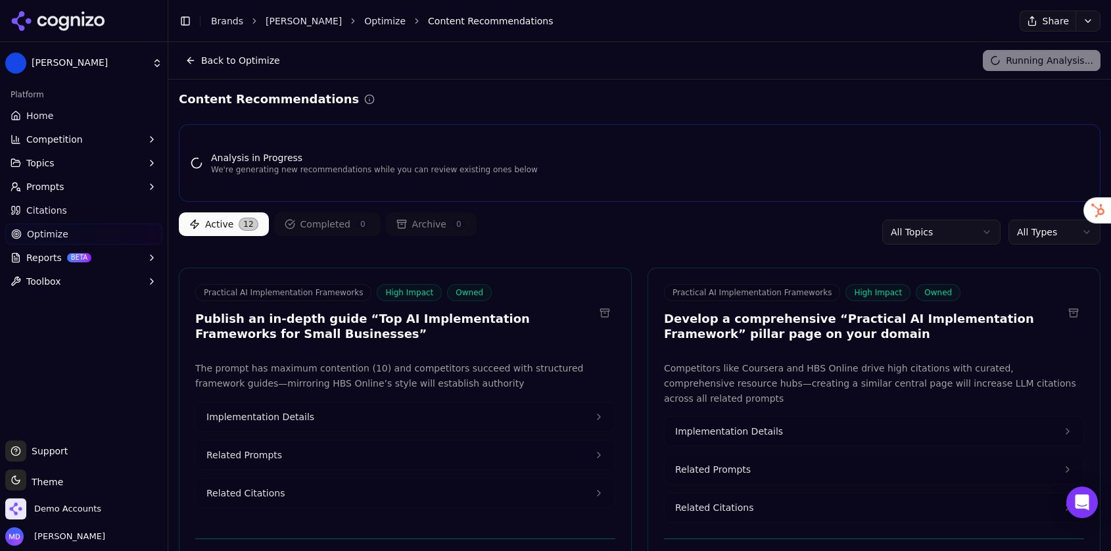
click at [62, 109] on link "Home" at bounding box center [83, 115] width 157 height 21
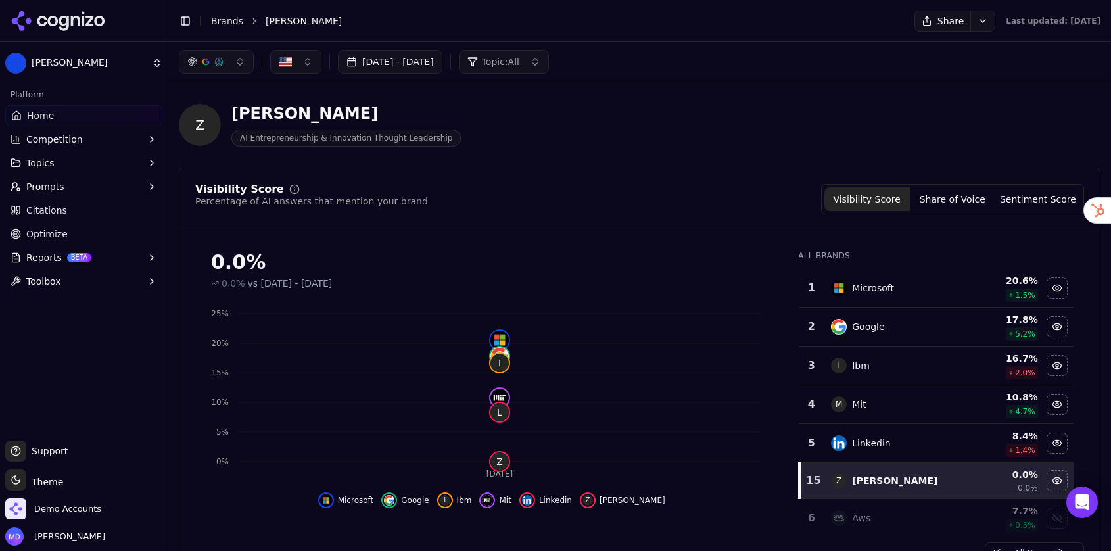
click at [49, 189] on span "Prompts" at bounding box center [45, 186] width 38 height 13
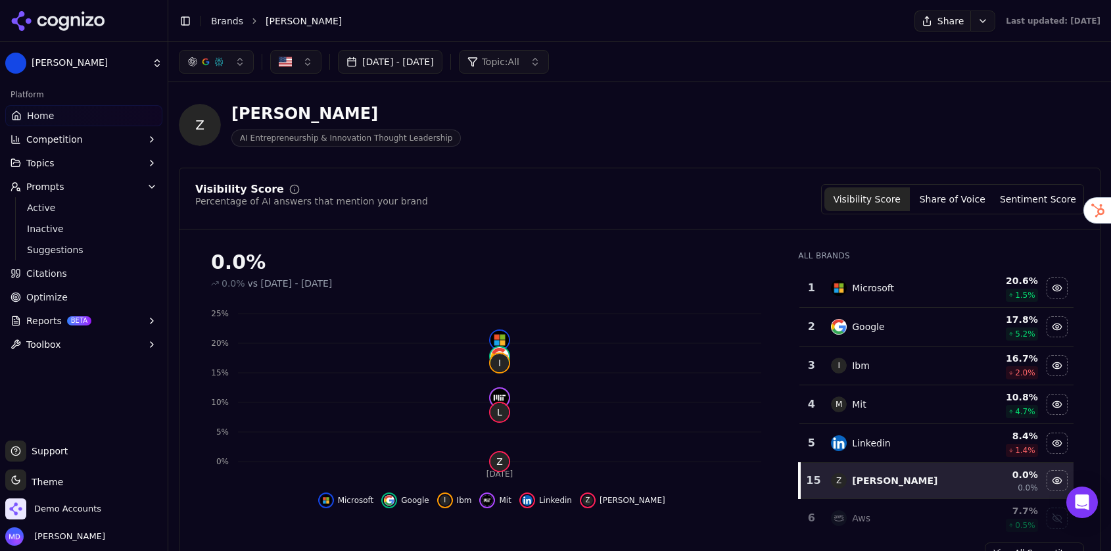
click at [65, 164] on button "Topics" at bounding box center [83, 162] width 157 height 21
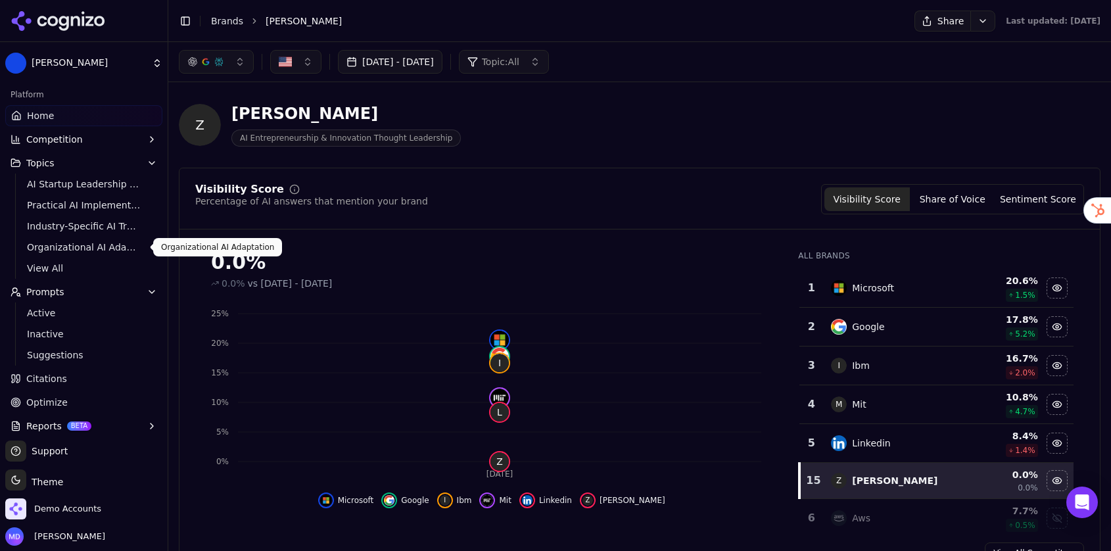
scroll to position [1, 0]
drag, startPoint x: 54, startPoint y: 398, endPoint x: 49, endPoint y: 382, distance: 15.8
click at [53, 398] on span "Optimize" at bounding box center [46, 401] width 41 height 13
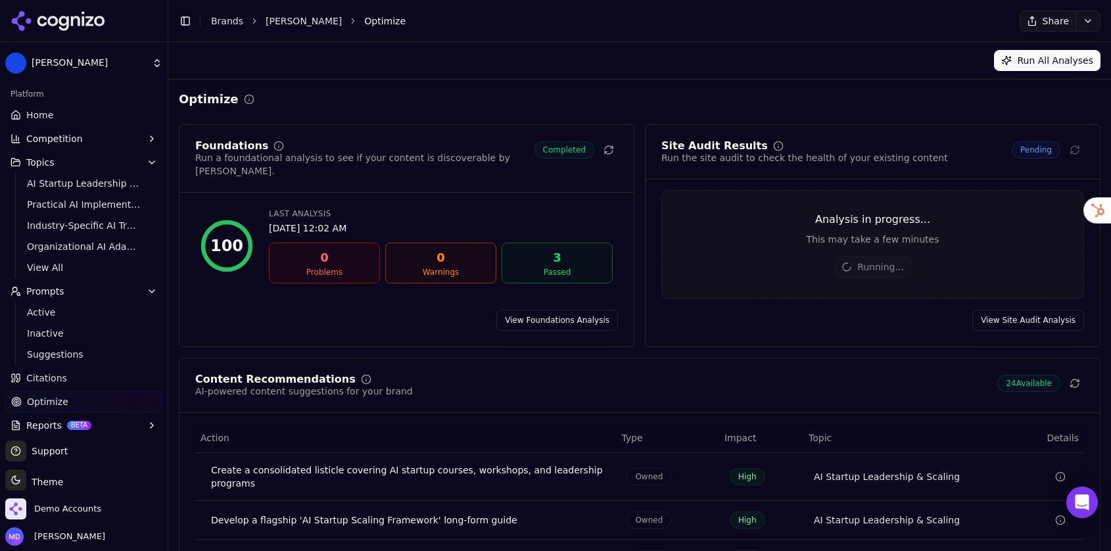
click at [152, 163] on icon "button" at bounding box center [151, 162] width 5 height 3
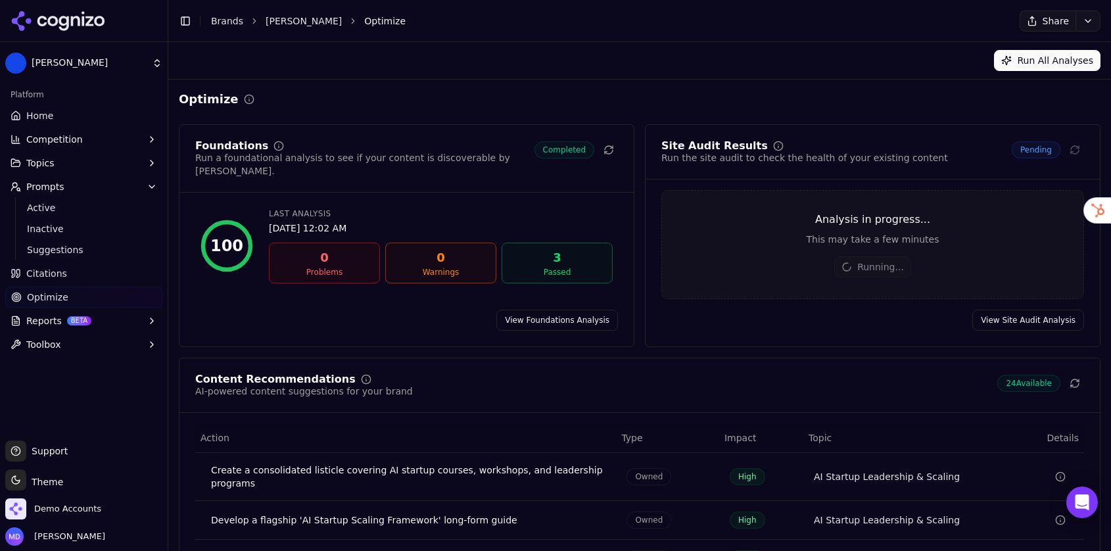
click at [152, 190] on icon "button" at bounding box center [152, 186] width 11 height 11
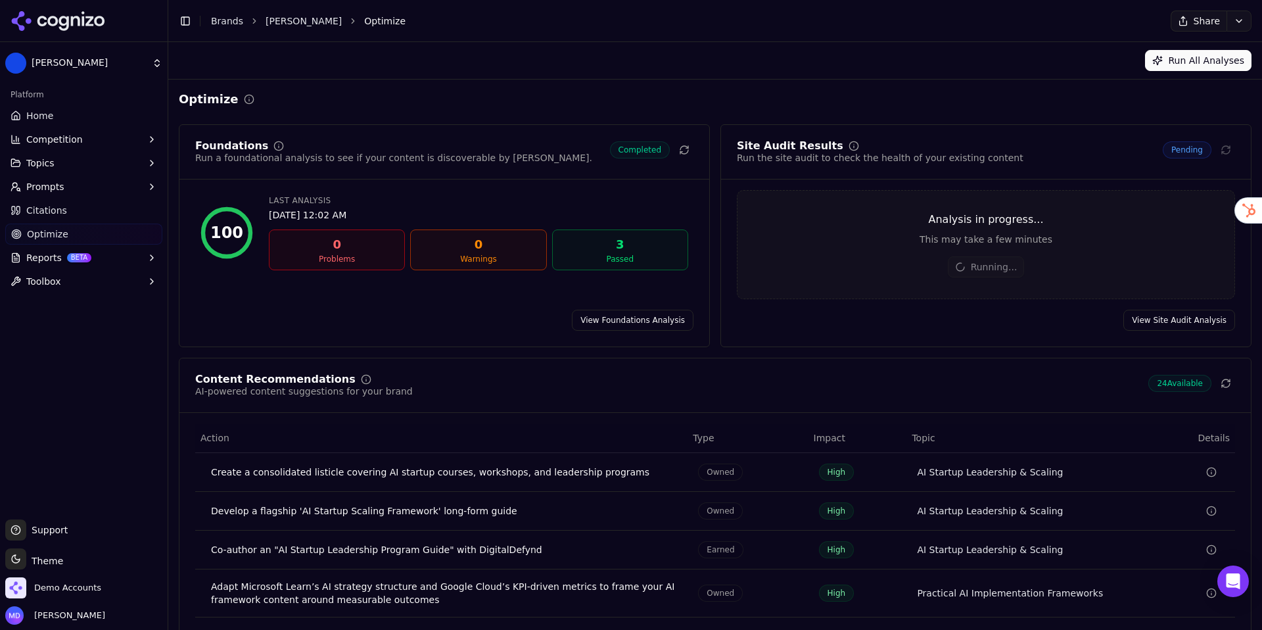
click at [101, 125] on link "Home" at bounding box center [83, 115] width 157 height 21
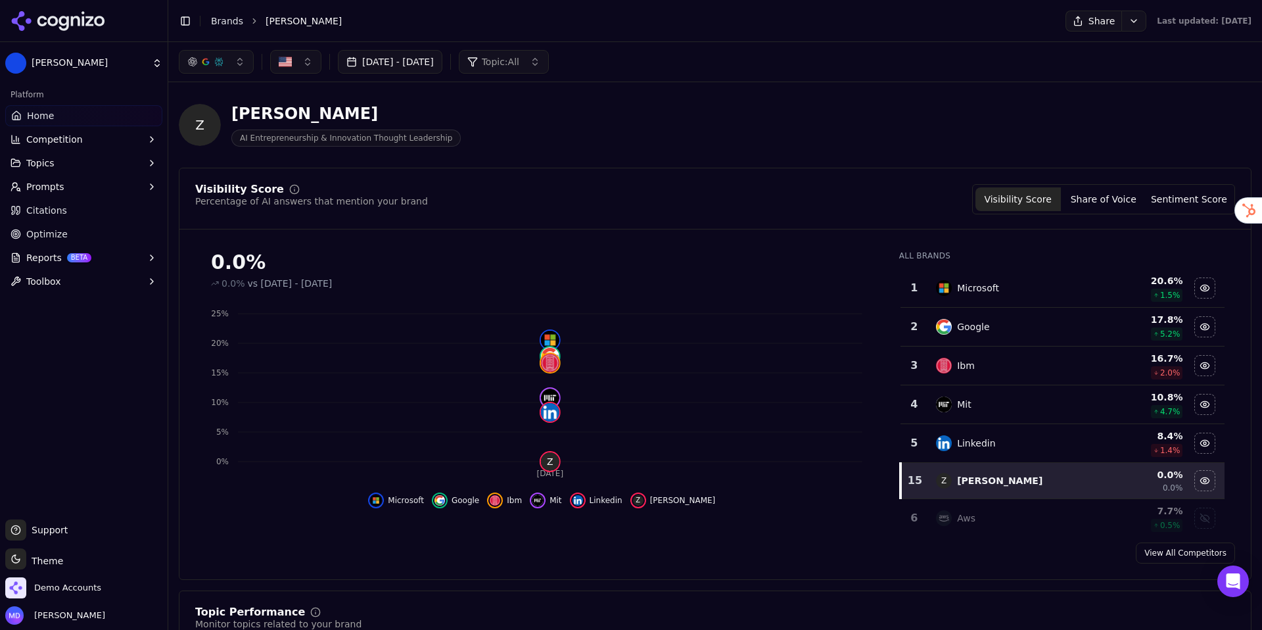
click at [76, 165] on button "Topics" at bounding box center [83, 162] width 157 height 21
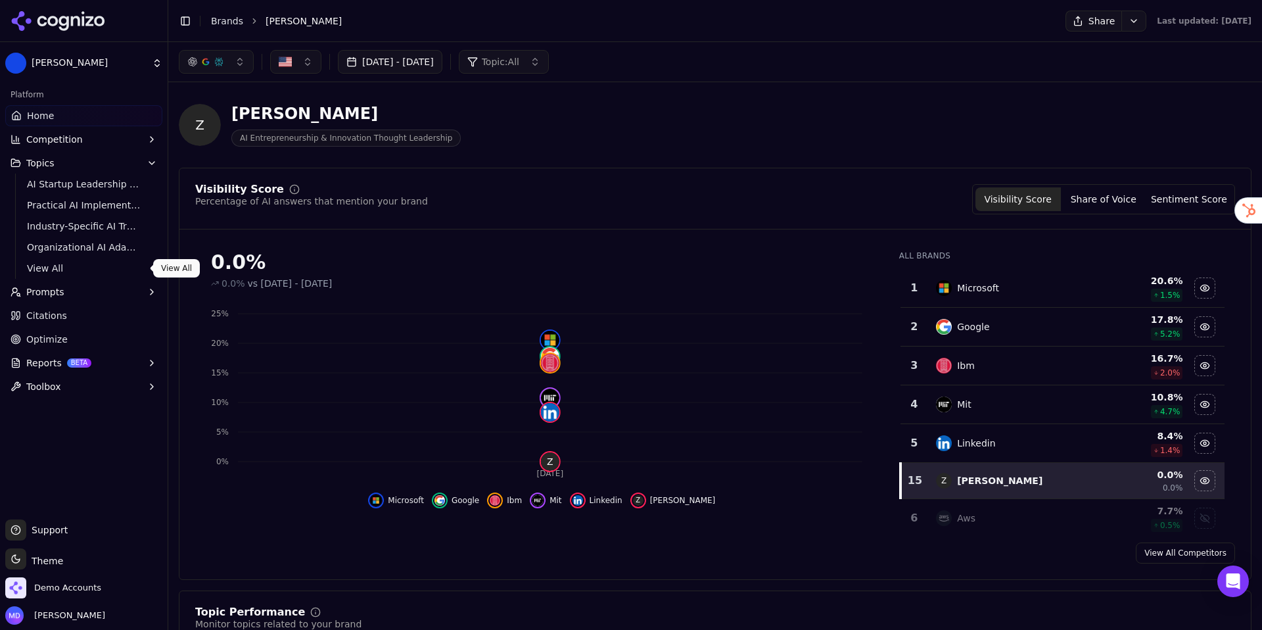
click at [70, 266] on span "View All" at bounding box center [84, 268] width 114 height 13
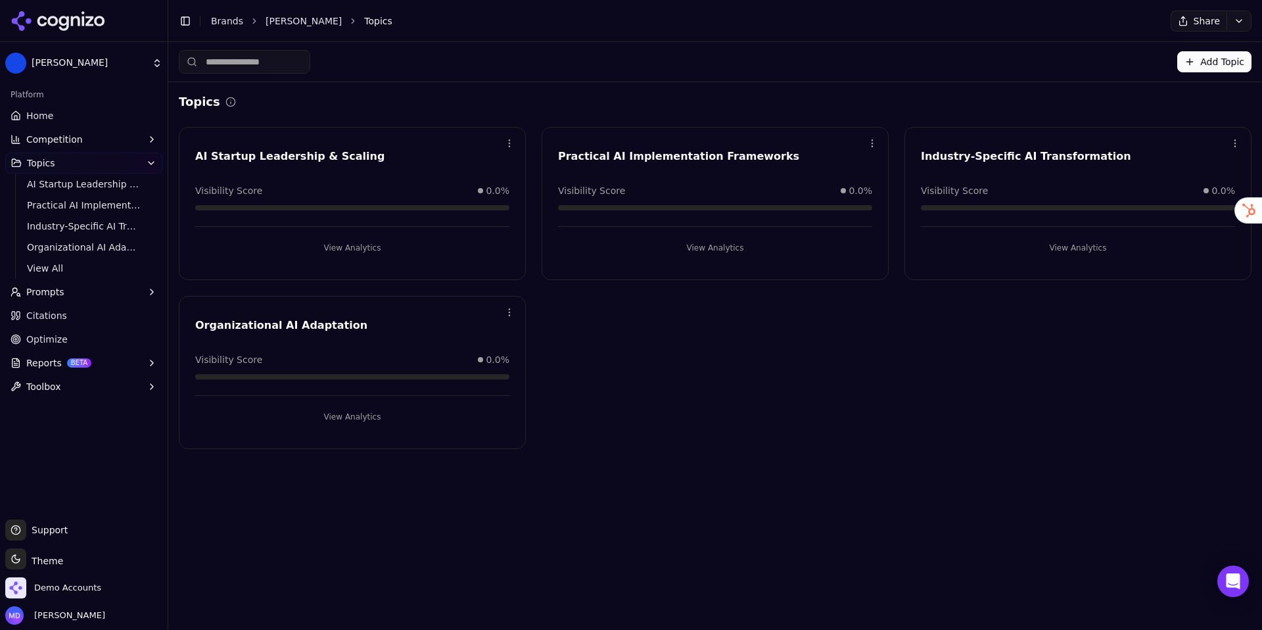
click at [77, 291] on button "Prompts" at bounding box center [83, 291] width 157 height 21
click at [73, 313] on span "Active" at bounding box center [84, 312] width 114 height 13
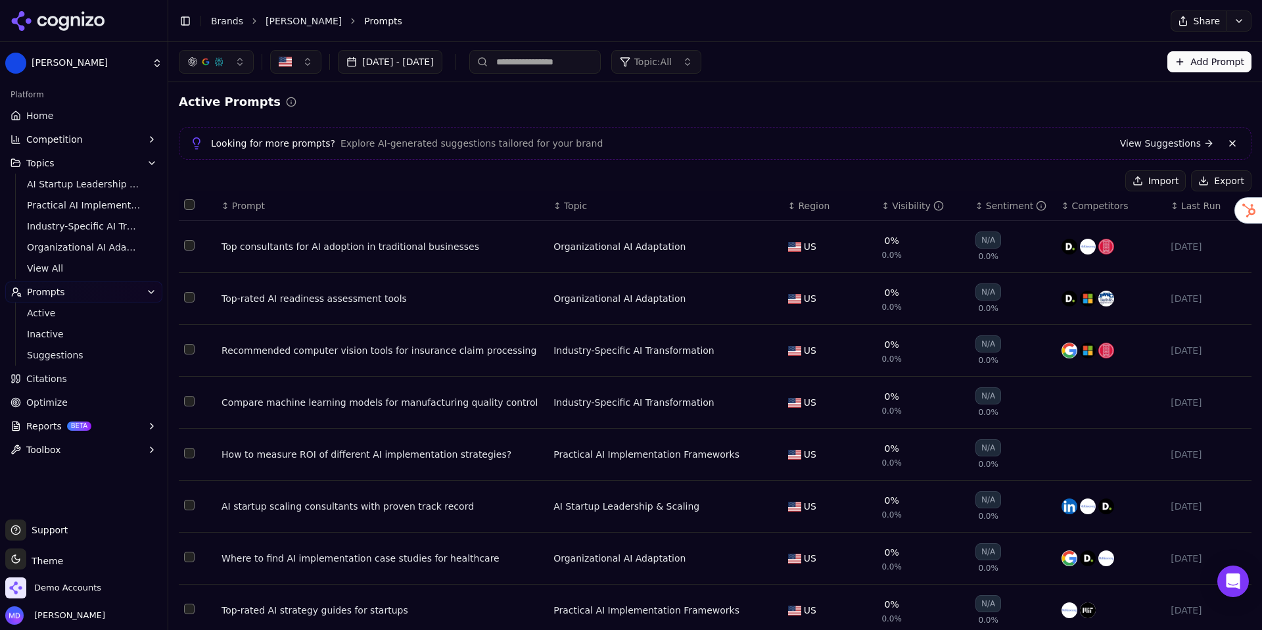
click at [373, 68] on button "Sep 13, 2025 - Oct 13, 2025" at bounding box center [390, 62] width 104 height 24
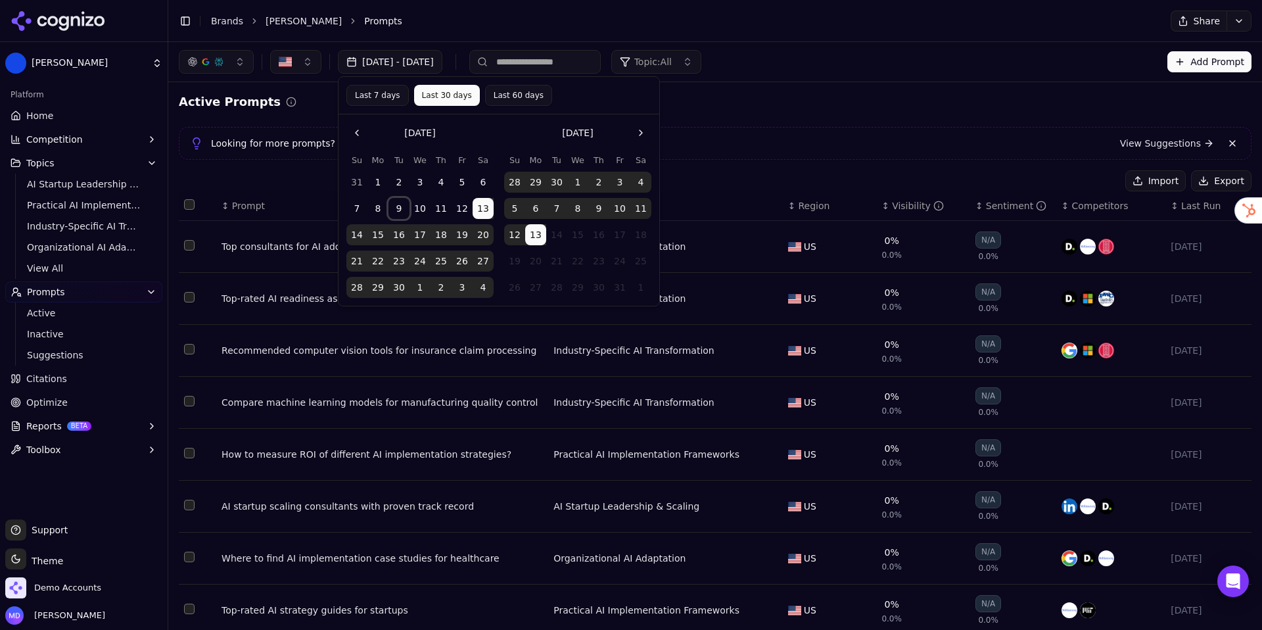
click at [401, 204] on button "9" at bounding box center [398, 208] width 21 height 21
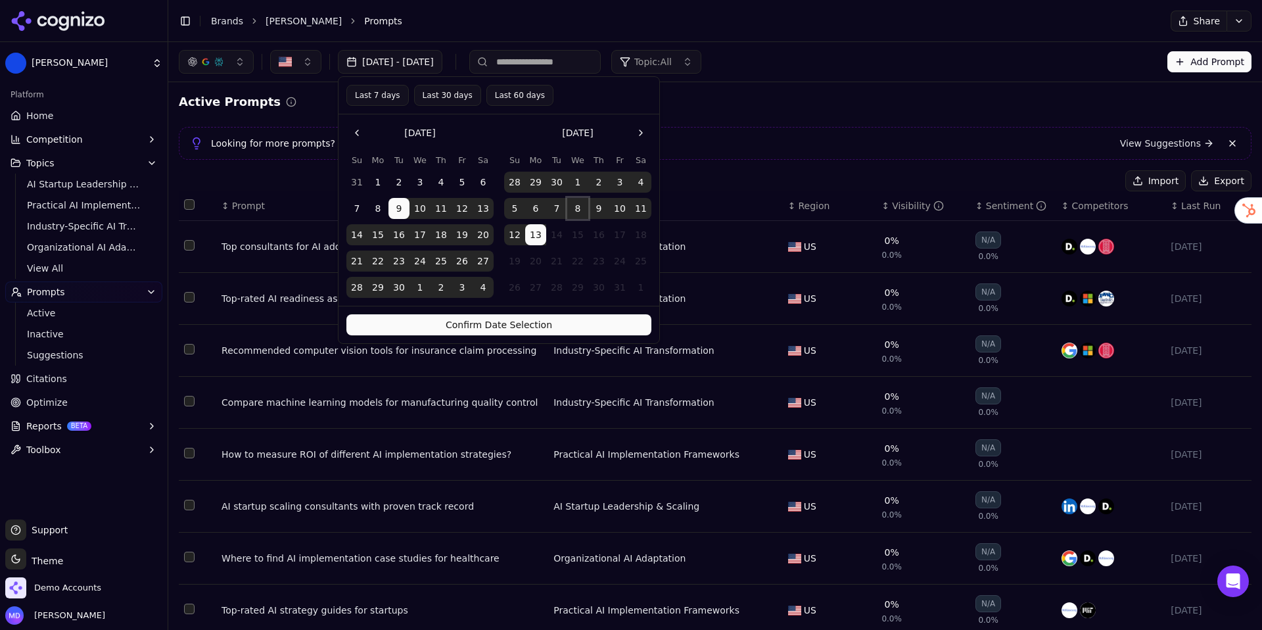
click at [582, 209] on button "8" at bounding box center [577, 208] width 21 height 21
click at [527, 323] on button "Confirm Date Selection" at bounding box center [498, 324] width 305 height 21
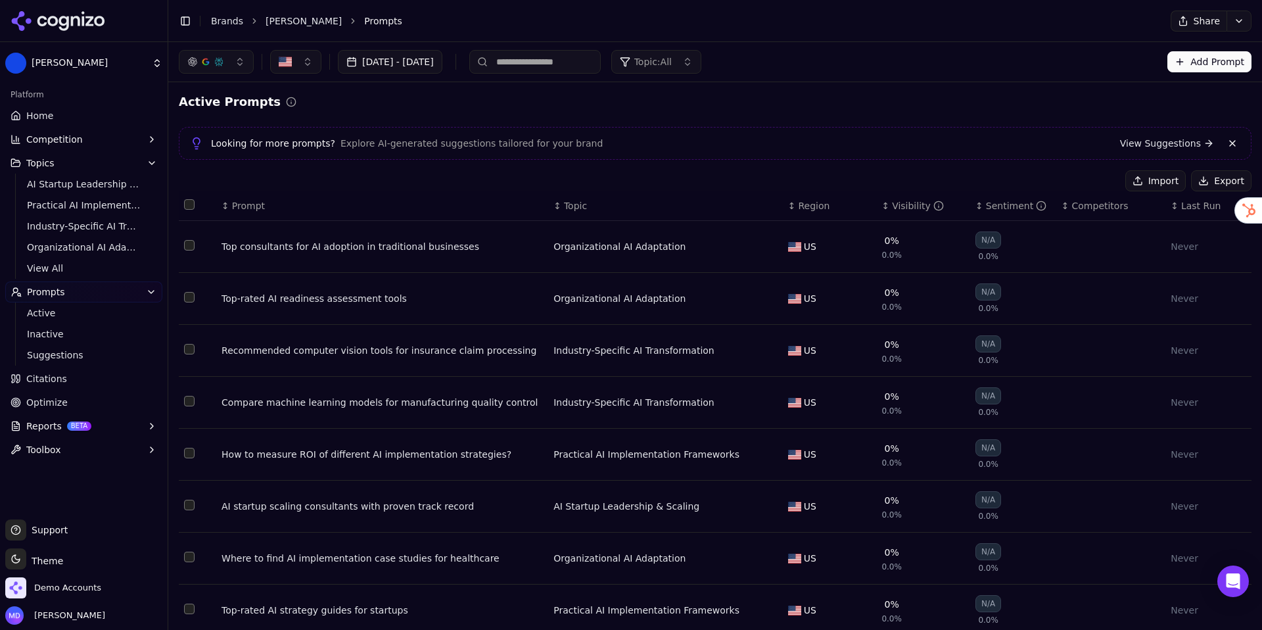
click at [77, 114] on link "Home" at bounding box center [83, 115] width 157 height 21
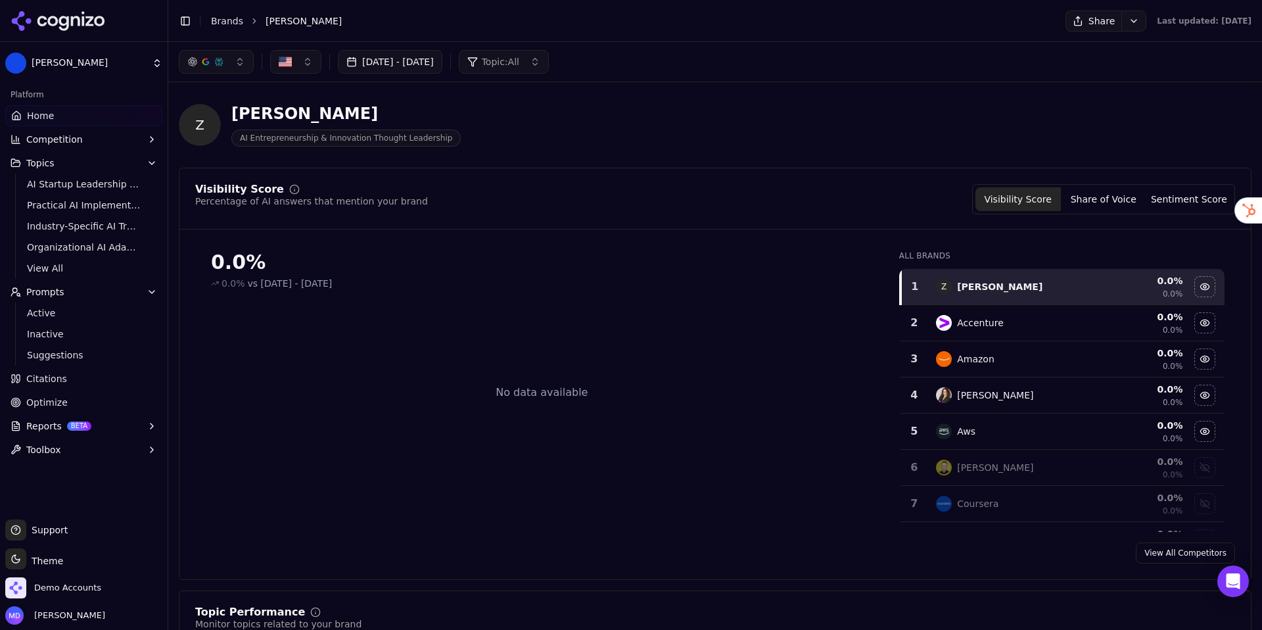
click at [402, 64] on button "Sep 09, 2025 - Oct 08, 2025" at bounding box center [390, 62] width 104 height 24
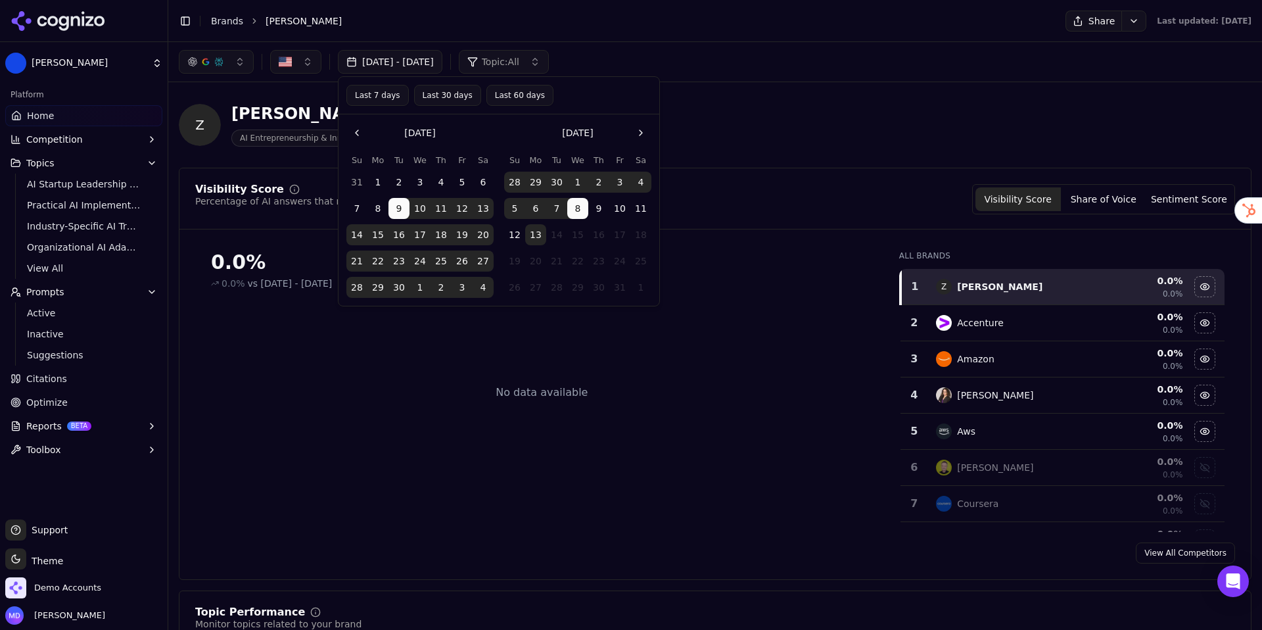
click at [468, 95] on button "Last 30 days" at bounding box center [447, 95] width 67 height 21
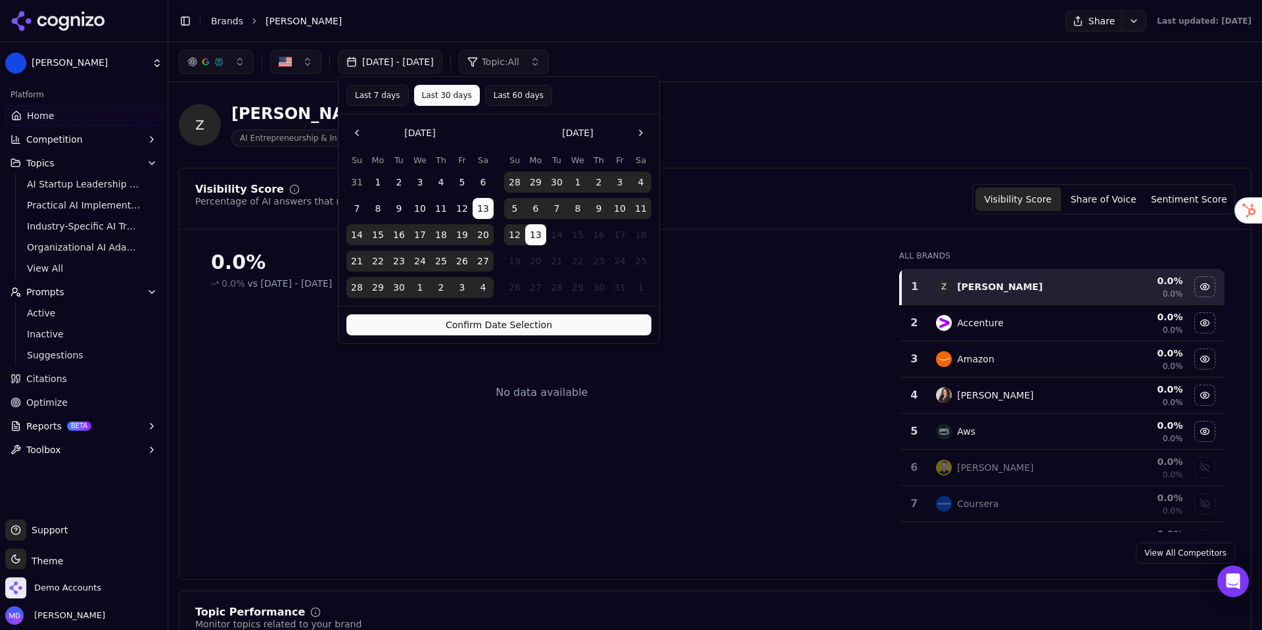
click at [540, 325] on button "Confirm Date Selection" at bounding box center [498, 324] width 305 height 21
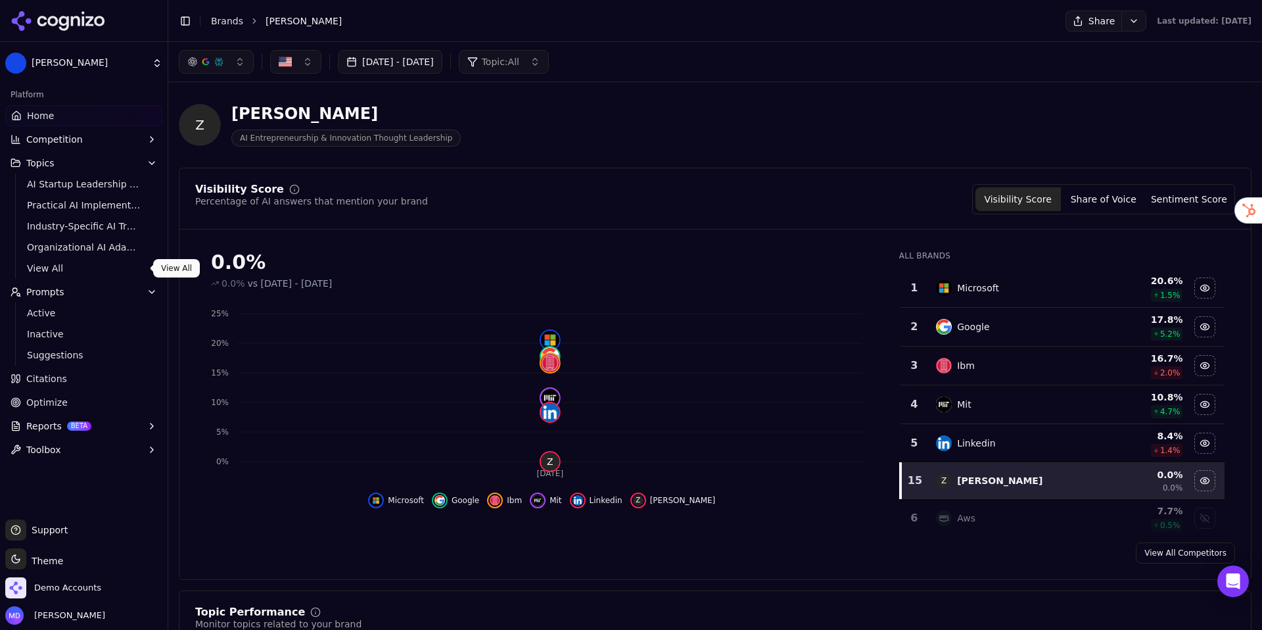
click at [61, 272] on span "View All" at bounding box center [84, 268] width 114 height 13
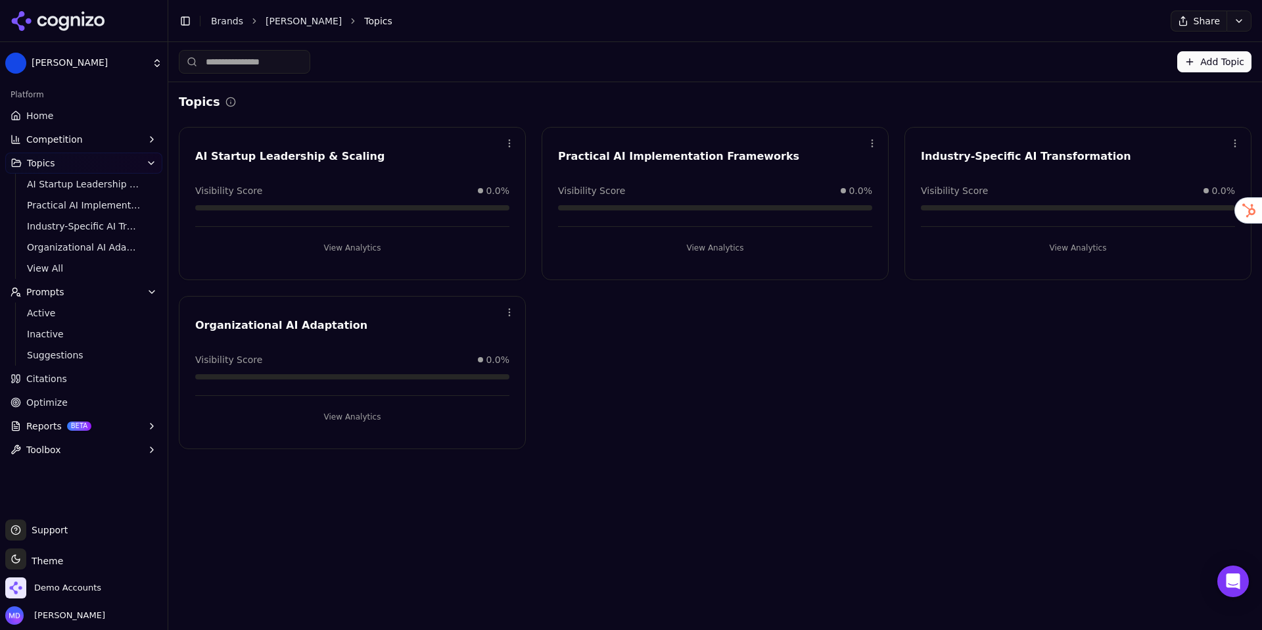
click at [114, 118] on link "Home" at bounding box center [83, 115] width 157 height 21
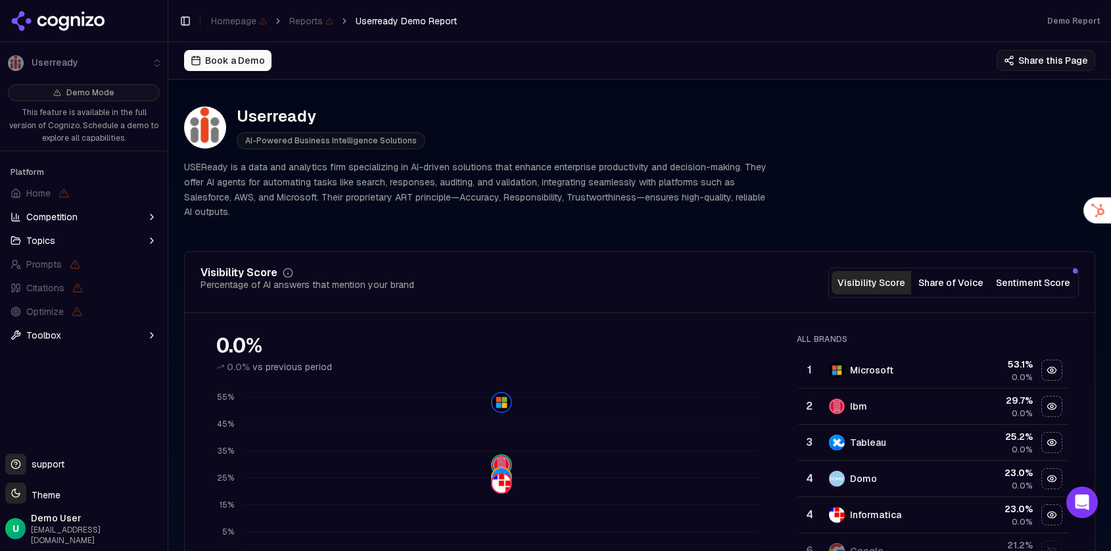
scroll to position [3, 0]
